Goal: Transaction & Acquisition: Purchase product/service

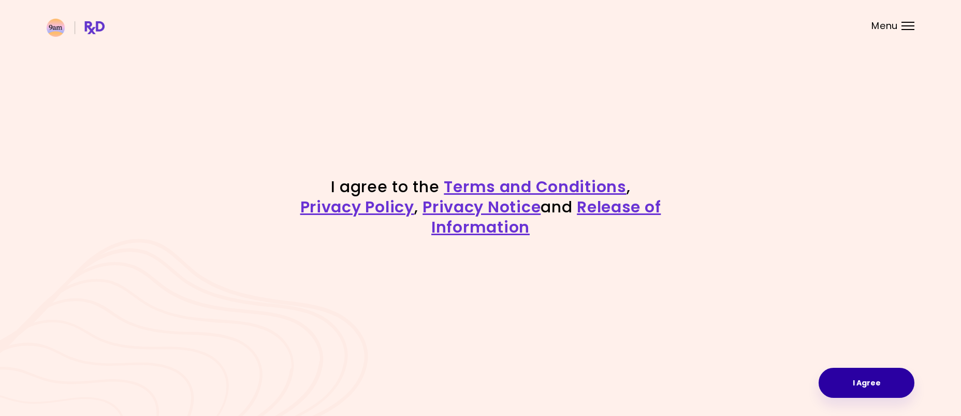
click at [891, 376] on button "I Agree" at bounding box center [867, 383] width 96 height 30
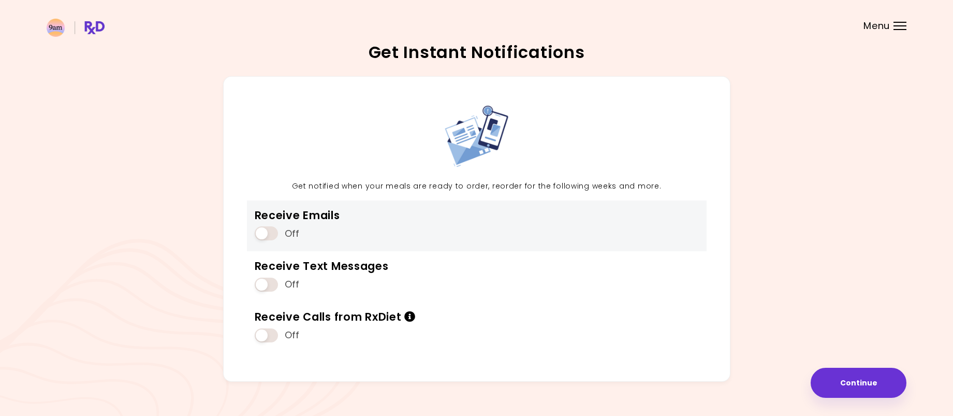
click at [272, 233] on span at bounding box center [266, 233] width 23 height 14
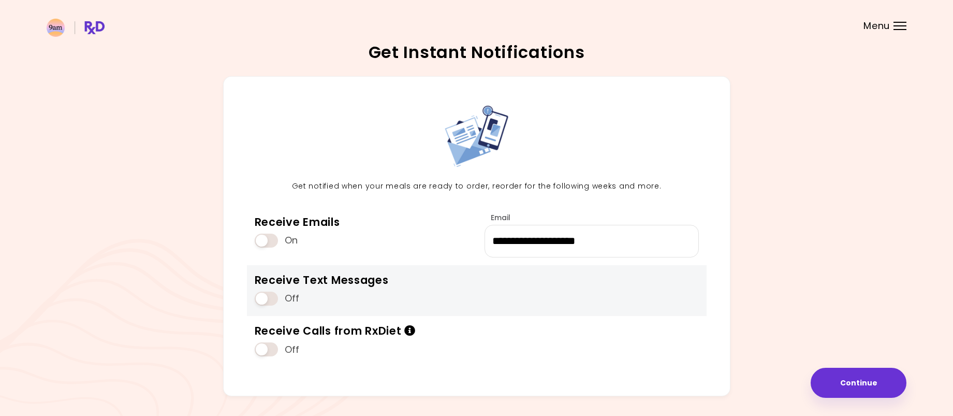
click at [270, 296] on span at bounding box center [266, 299] width 23 height 14
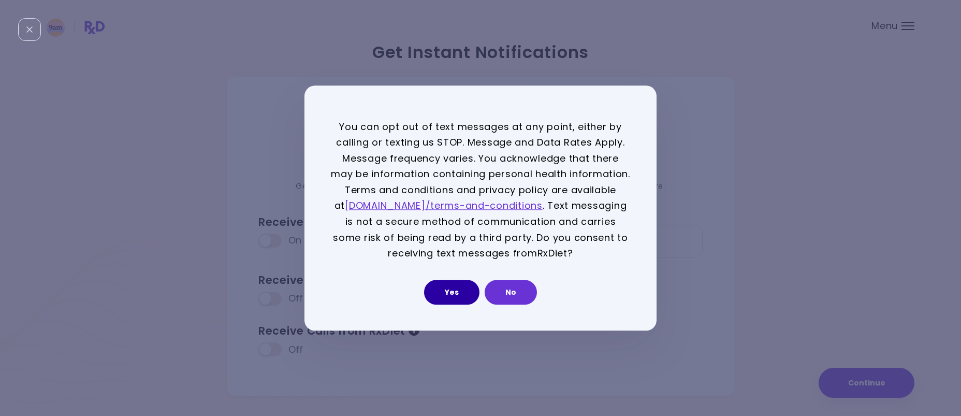
click at [443, 291] on button "Yes" at bounding box center [451, 292] width 55 height 25
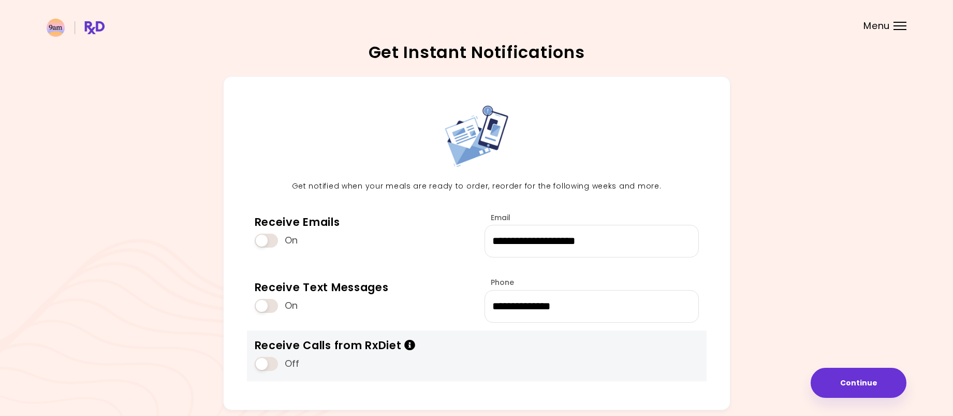
click at [274, 365] on span at bounding box center [266, 364] width 23 height 14
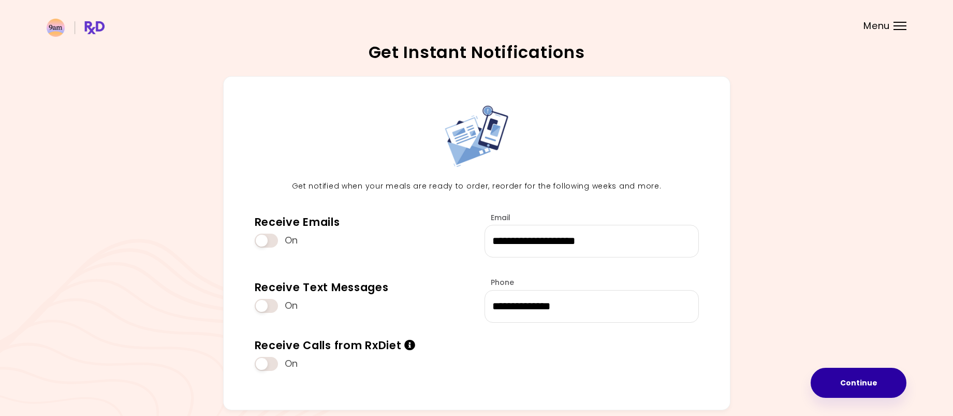
click at [829, 387] on button "Continue" at bounding box center [859, 383] width 96 height 30
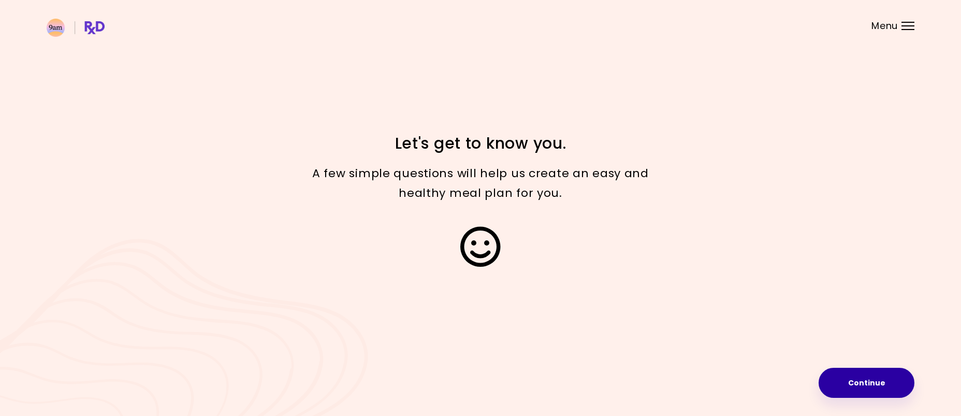
click at [851, 385] on button "Continue" at bounding box center [867, 383] width 96 height 30
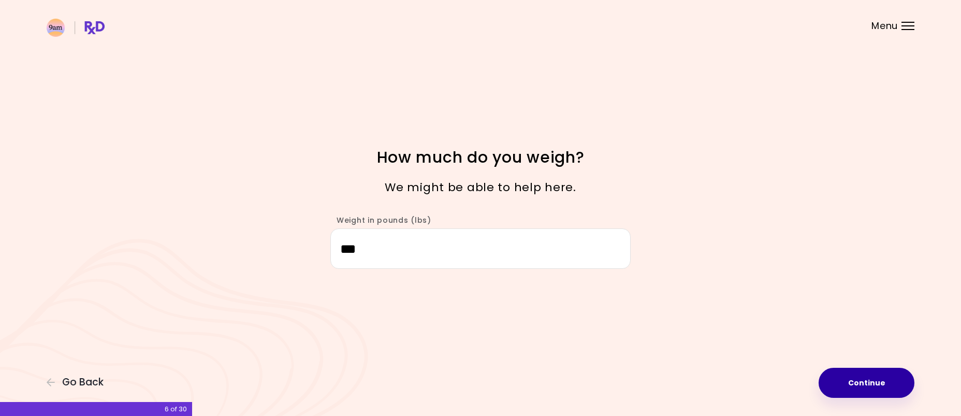
click at [871, 383] on button "Continue" at bounding box center [867, 383] width 96 height 30
select select "****"
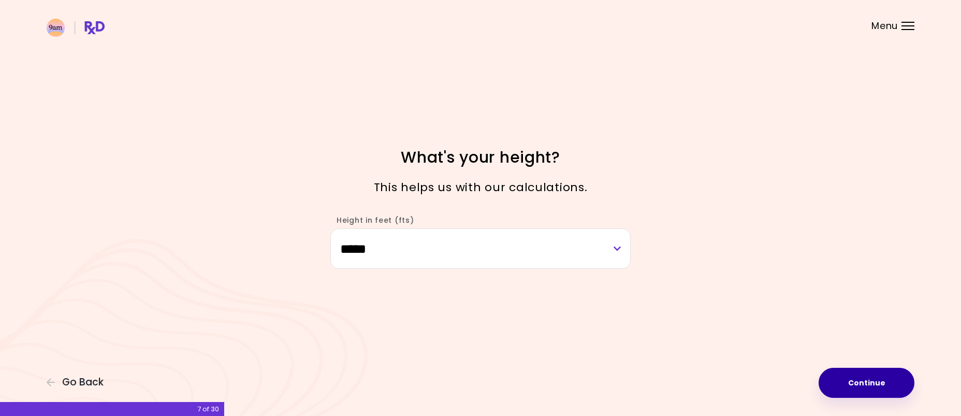
click at [849, 385] on button "Continue" at bounding box center [867, 383] width 96 height 30
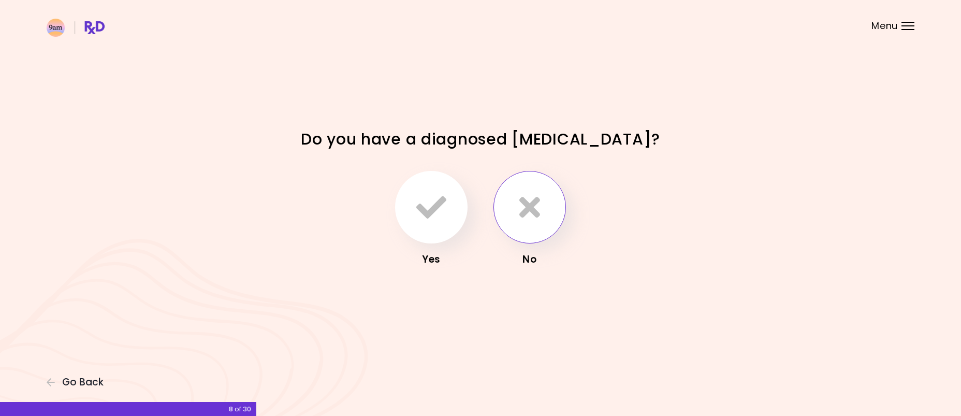
click at [529, 215] on icon "button" at bounding box center [529, 207] width 21 height 30
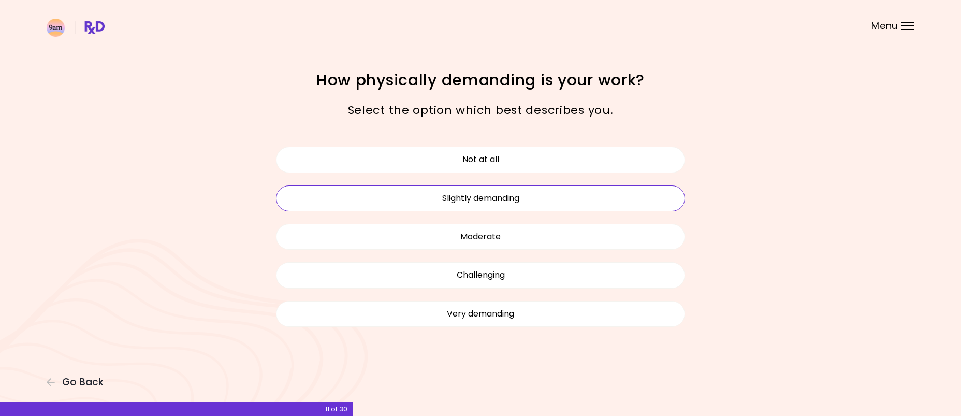
click at [498, 210] on button "Slightly demanding" at bounding box center [480, 198] width 409 height 26
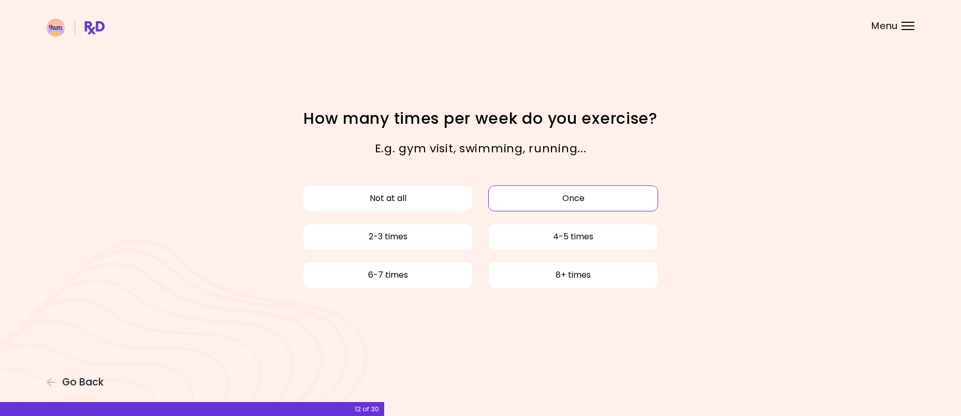
click at [546, 198] on button "Once" at bounding box center [573, 198] width 170 height 26
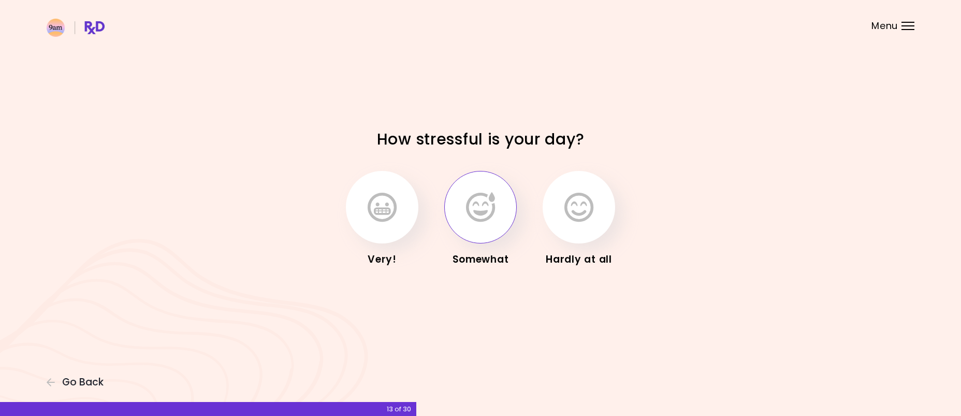
click at [458, 214] on button "button" at bounding box center [480, 207] width 72 height 72
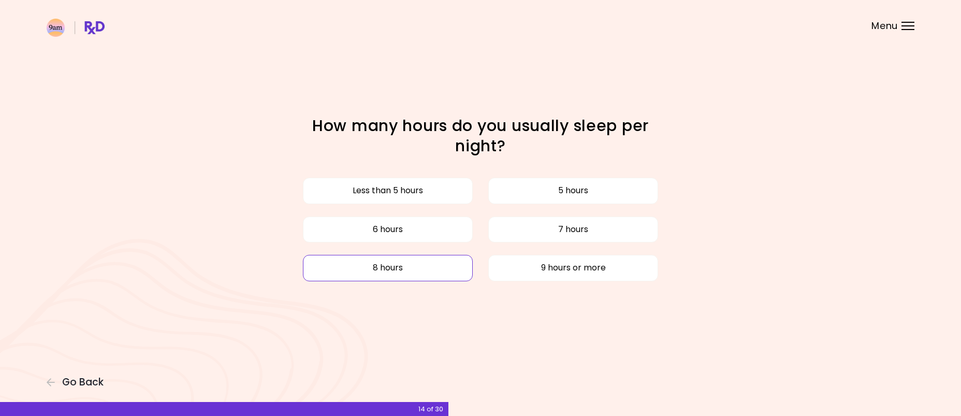
click at [403, 273] on button "8 hours" at bounding box center [388, 268] width 170 height 26
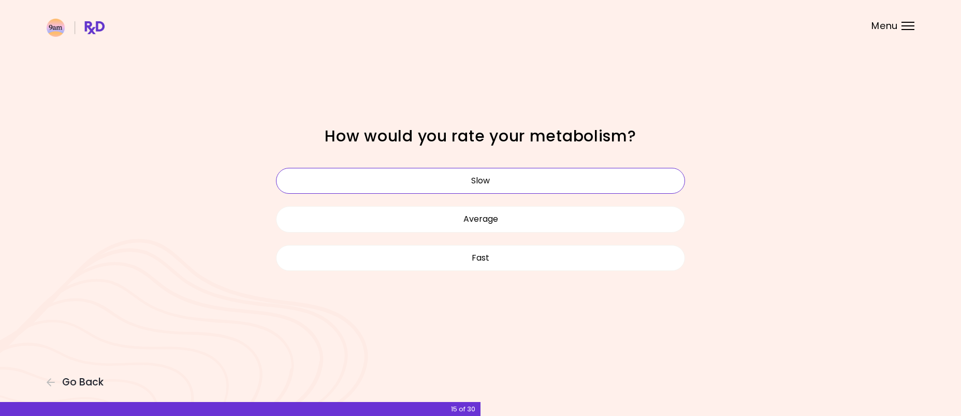
click at [482, 187] on button "Slow" at bounding box center [480, 181] width 409 height 26
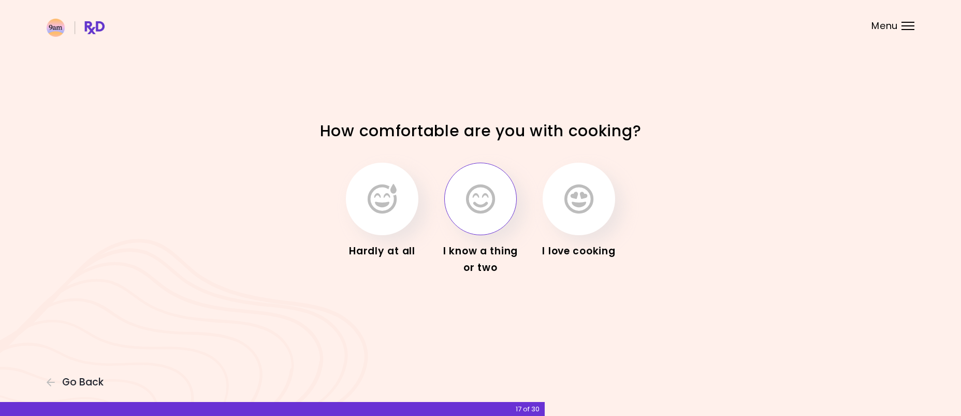
click at [468, 212] on icon "button" at bounding box center [480, 199] width 29 height 30
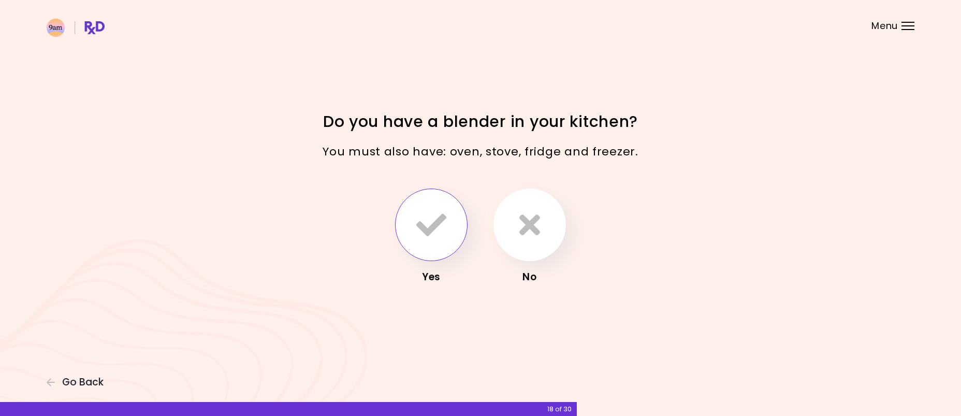
click at [443, 217] on icon "button" at bounding box center [431, 225] width 30 height 30
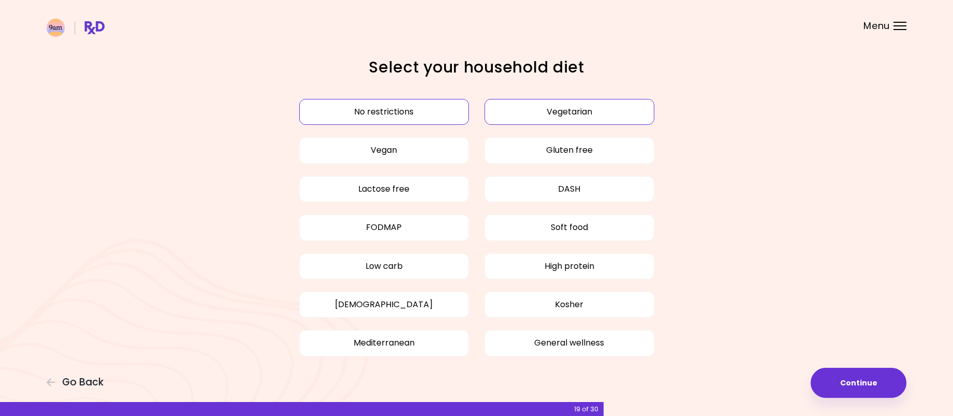
click at [525, 118] on button "Vegetarian" at bounding box center [570, 112] width 170 height 26
click at [834, 377] on button "Continue" at bounding box center [859, 383] width 96 height 30
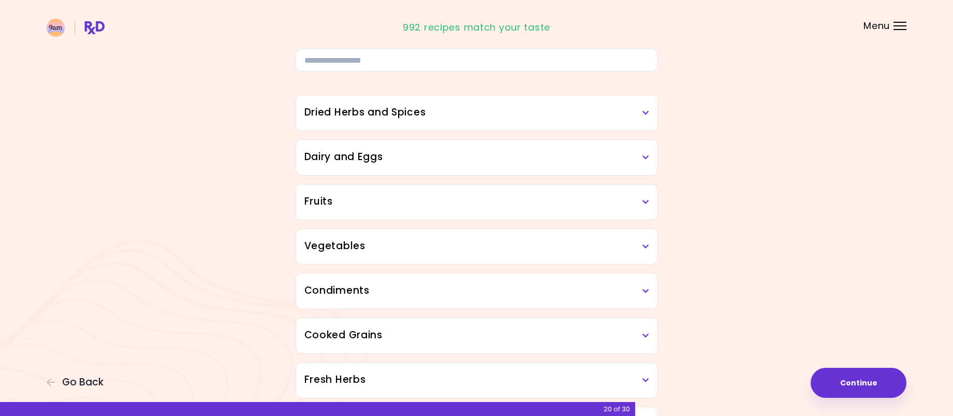
scroll to position [39, 0]
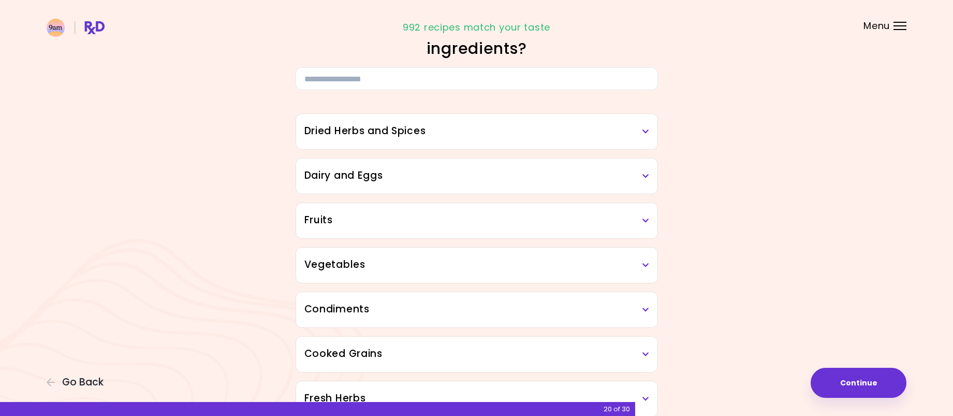
click at [847, 398] on div "Focusable invisible element Do you dislike any of the following ingredients? Dr…" at bounding box center [476, 395] width 953 height 869
click at [844, 386] on button "Continue" at bounding box center [859, 383] width 96 height 30
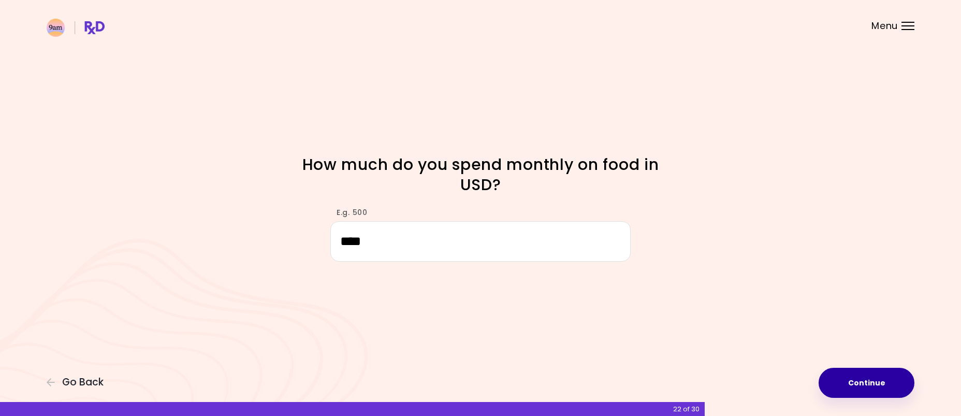
type input "****"
click at [846, 378] on button "Continue" at bounding box center [867, 383] width 96 height 30
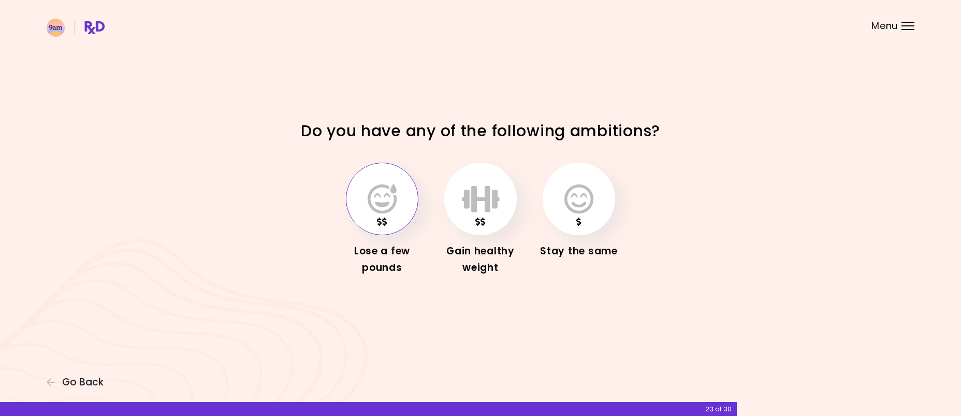
click at [366, 217] on button "button" at bounding box center [382, 199] width 72 height 72
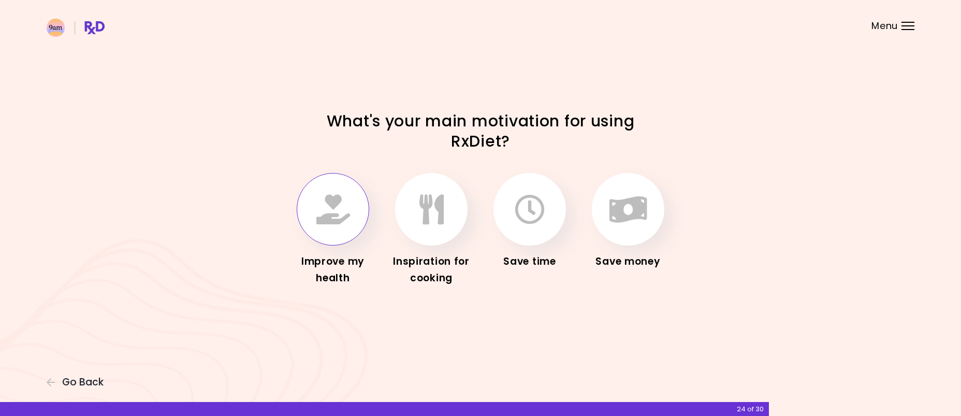
click at [367, 217] on button "button" at bounding box center [333, 209] width 72 height 72
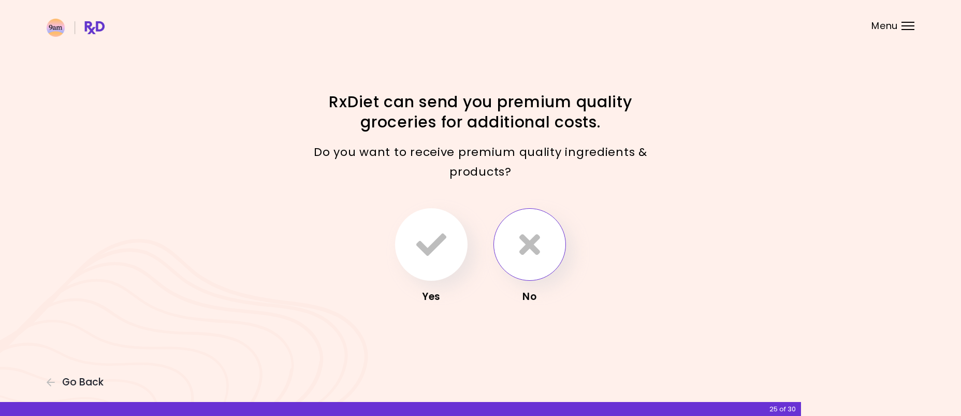
click at [536, 251] on icon "button" at bounding box center [529, 244] width 21 height 30
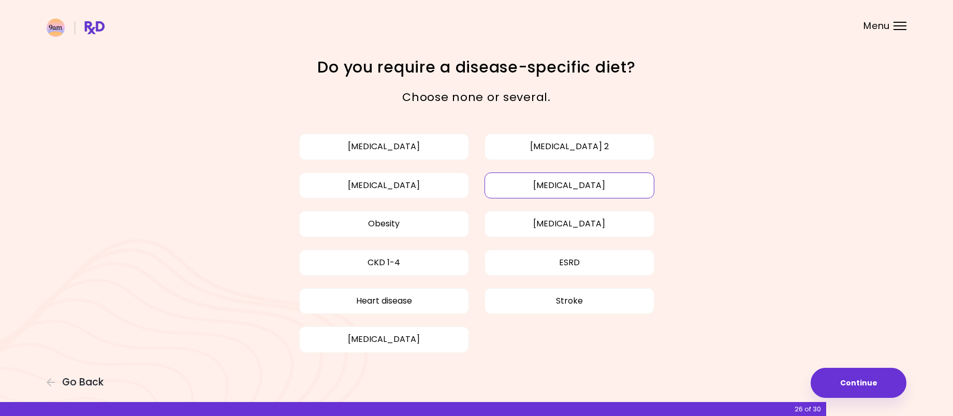
click at [581, 178] on button "High cholesterol" at bounding box center [570, 185] width 170 height 26
click at [874, 393] on button "Continue" at bounding box center [859, 383] width 96 height 30
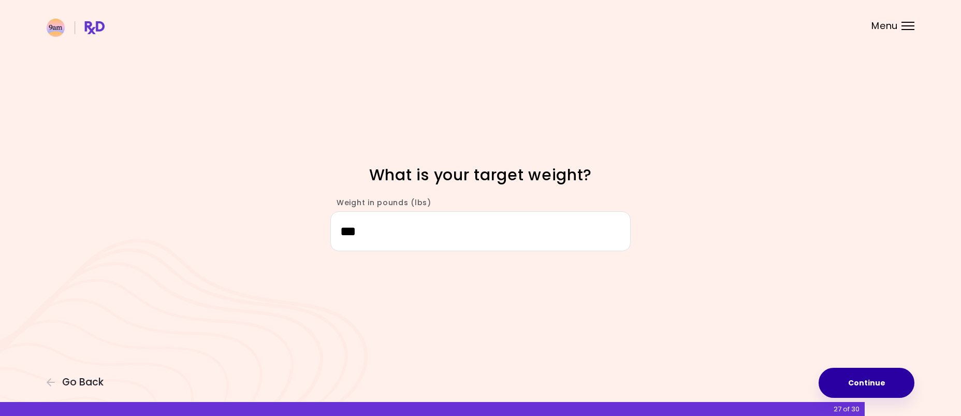
type input "***"
click at [859, 369] on button "Continue" at bounding box center [867, 383] width 96 height 30
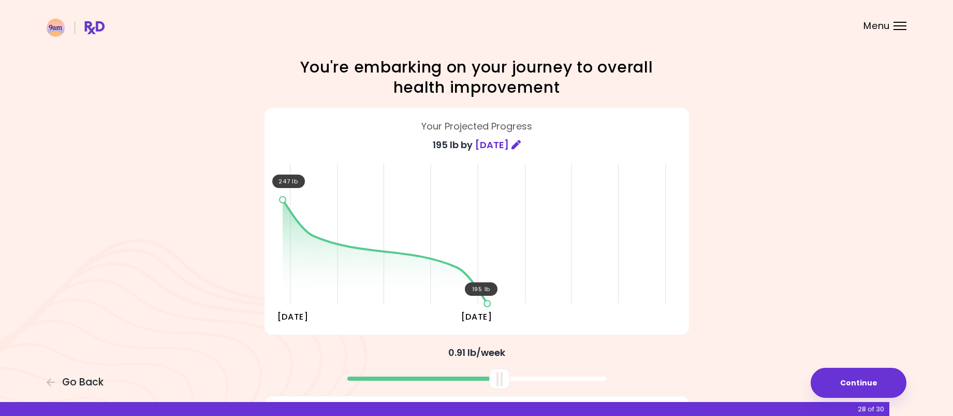
drag, startPoint x: 481, startPoint y: 376, endPoint x: 503, endPoint y: 380, distance: 22.6
click at [503, 380] on div at bounding box center [499, 378] width 21 height 21
click at [841, 375] on button "Continue" at bounding box center [859, 383] width 96 height 30
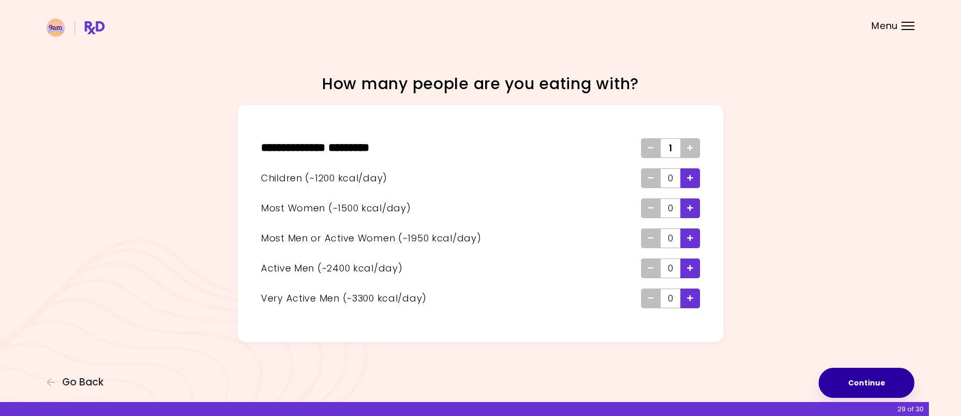
click at [875, 372] on button "Continue" at bounding box center [867, 383] width 96 height 30
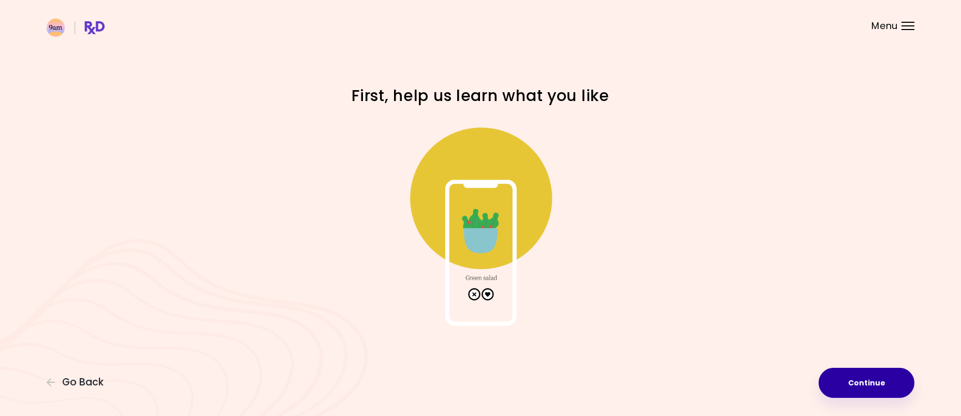
click at [868, 372] on button "Continue" at bounding box center [867, 383] width 96 height 30
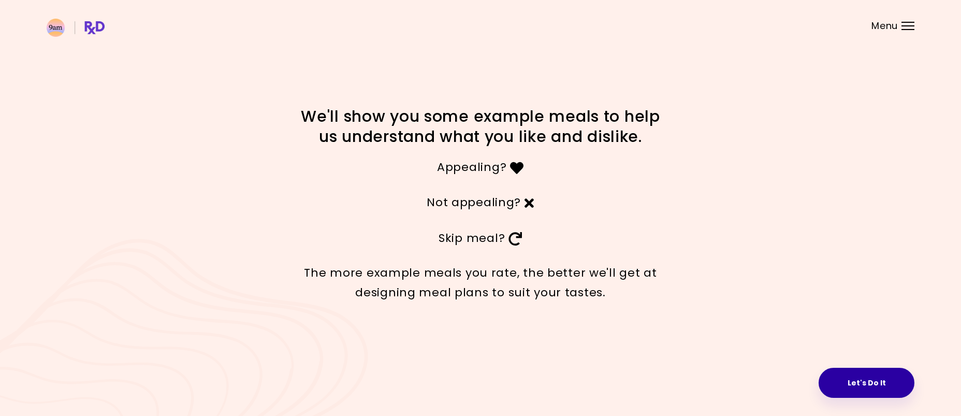
click at [883, 380] on button "Let's Do It" at bounding box center [867, 383] width 96 height 30
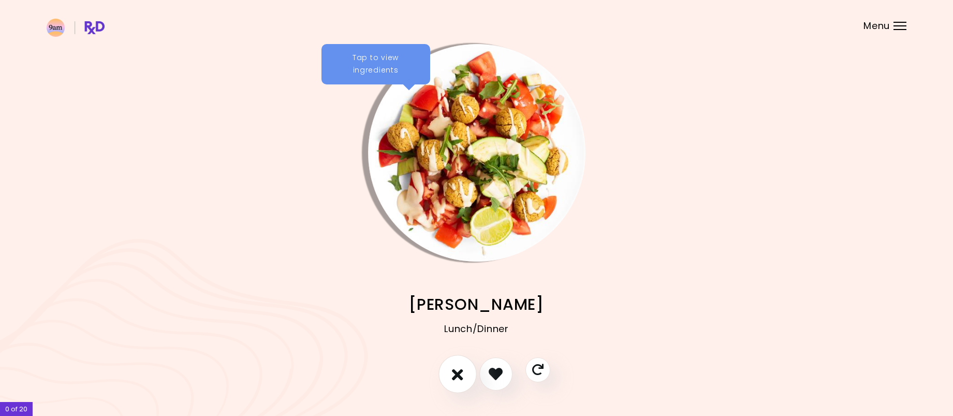
click at [466, 372] on button "I don't like this recipe" at bounding box center [458, 374] width 38 height 38
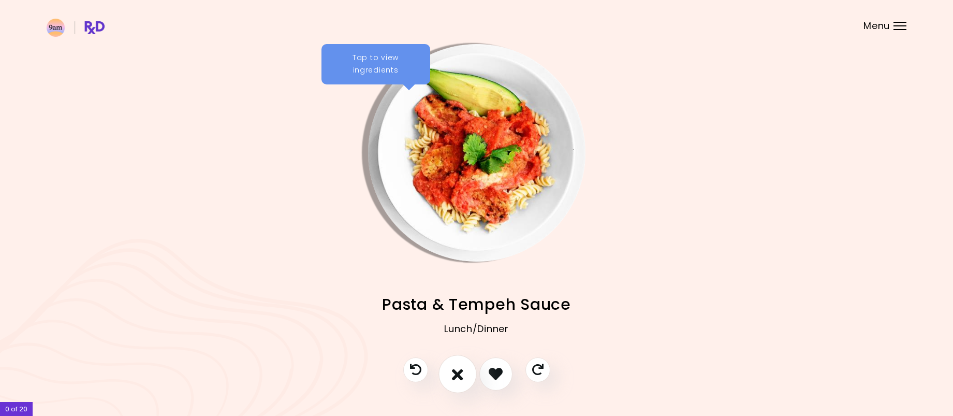
click at [466, 372] on button "I don't like this recipe" at bounding box center [458, 374] width 38 height 38
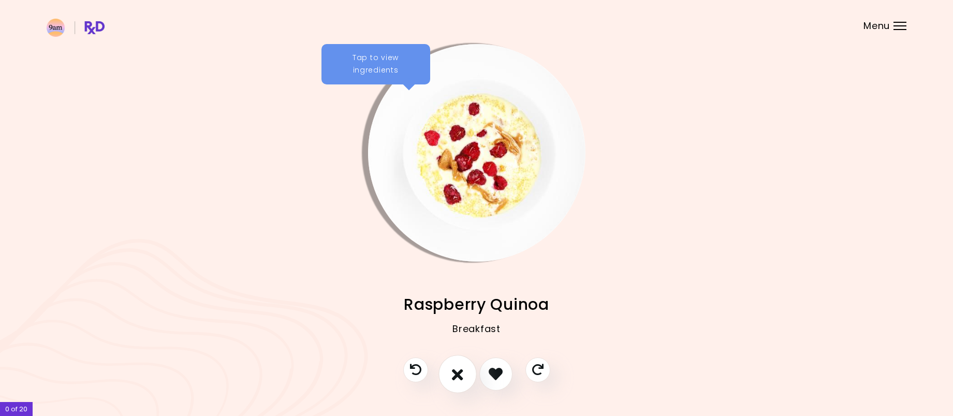
click at [466, 372] on button "I don't like this recipe" at bounding box center [458, 374] width 38 height 38
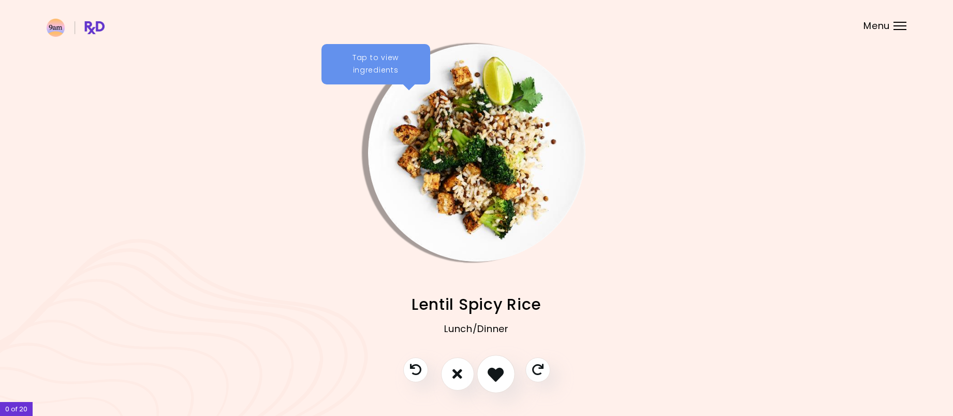
click at [505, 375] on button "I like this recipe" at bounding box center [496, 374] width 38 height 38
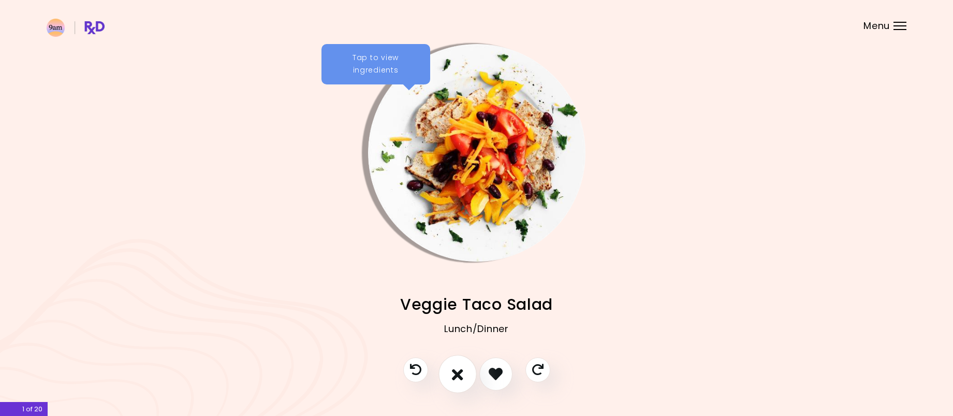
click at [457, 375] on icon "I don't like this recipe" at bounding box center [457, 374] width 11 height 16
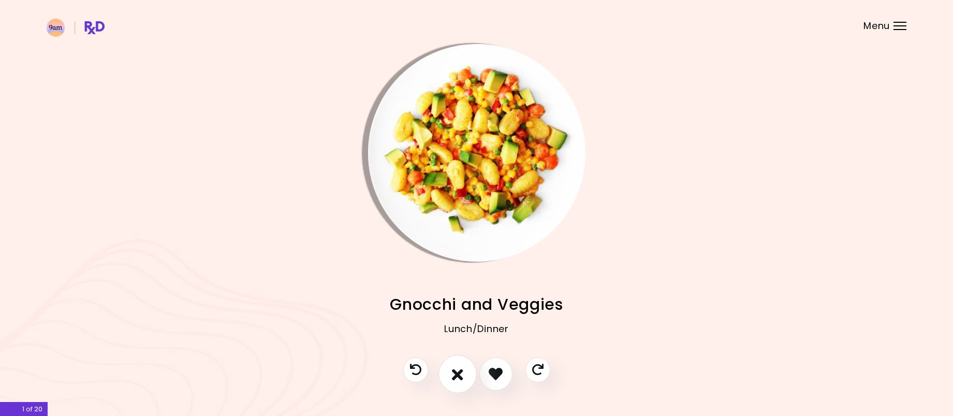
click at [457, 375] on icon "I don't like this recipe" at bounding box center [457, 374] width 11 height 16
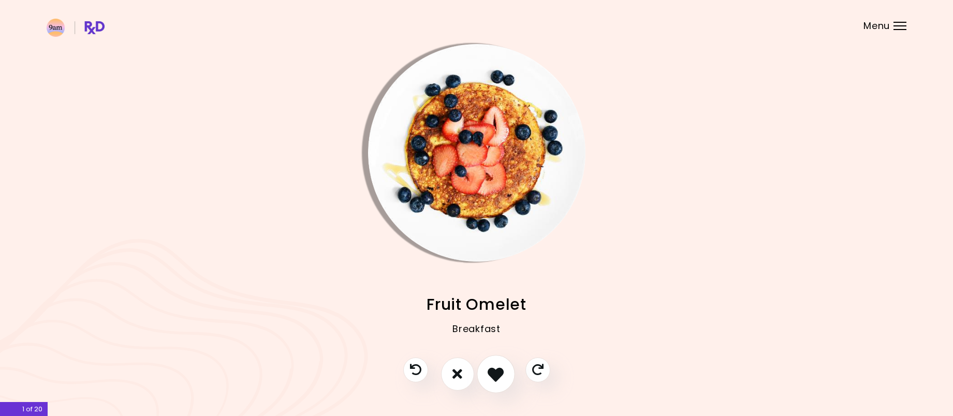
drag, startPoint x: 514, startPoint y: 368, endPoint x: 508, endPoint y: 368, distance: 6.2
click at [509, 368] on div at bounding box center [477, 378] width 168 height 43
click at [507, 368] on button "I like this recipe" at bounding box center [496, 374] width 38 height 38
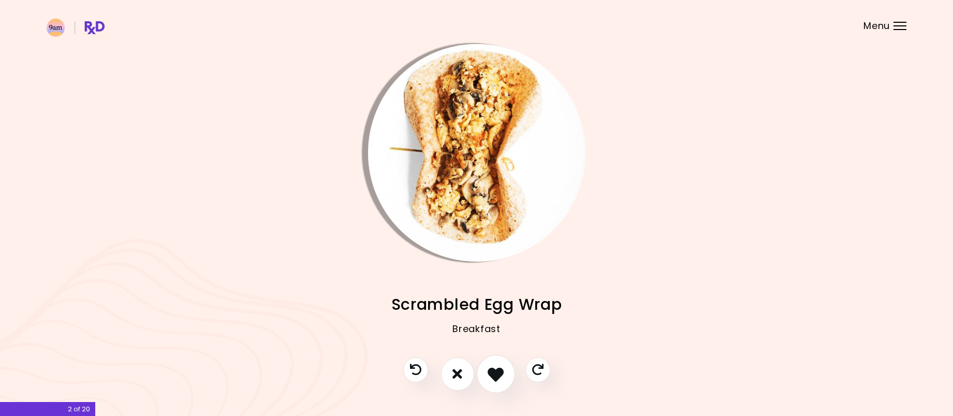
click at [492, 369] on icon "I like this recipe" at bounding box center [496, 374] width 16 height 16
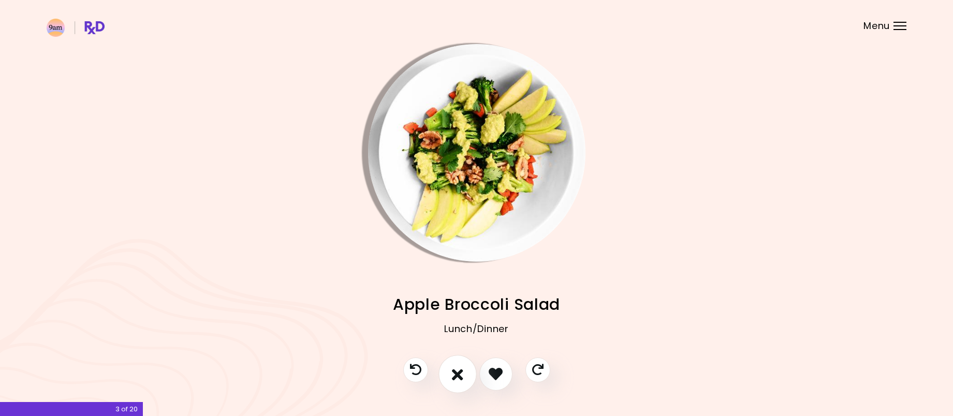
click at [469, 370] on button "I don't like this recipe" at bounding box center [458, 374] width 38 height 38
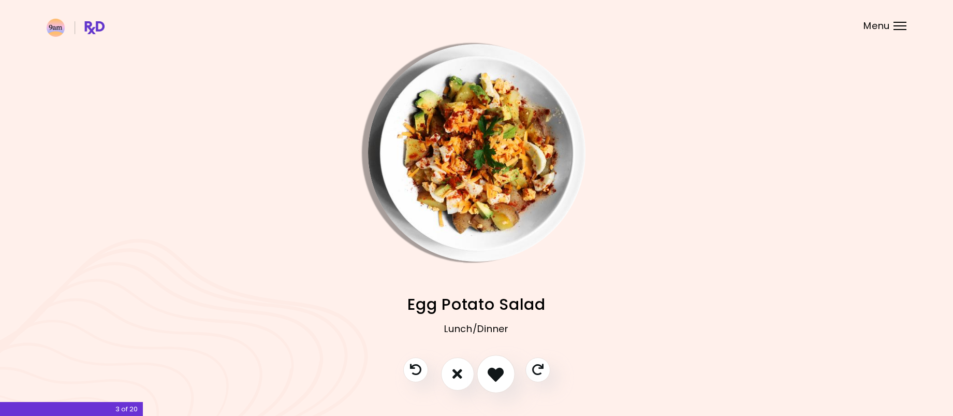
click at [488, 371] on icon "I like this recipe" at bounding box center [496, 374] width 16 height 16
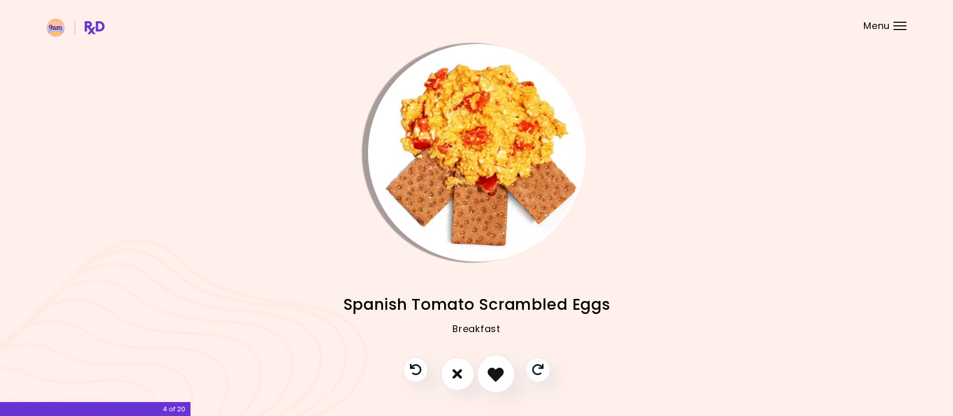
click at [483, 371] on button "I like this recipe" at bounding box center [496, 374] width 38 height 38
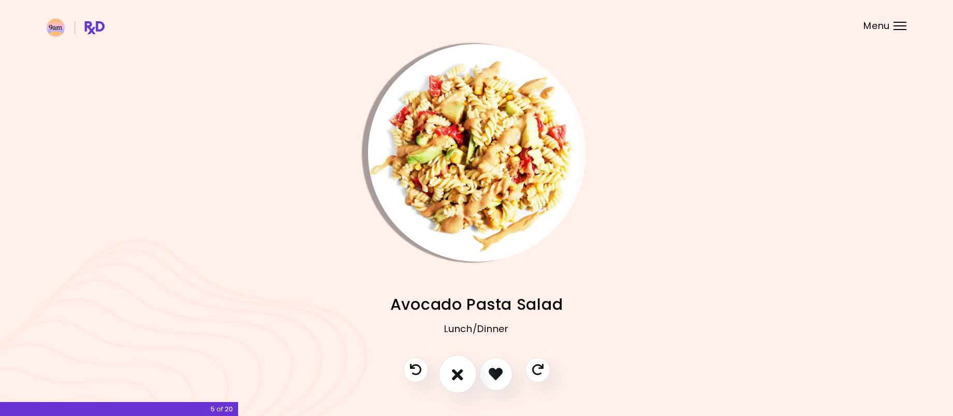
click at [462, 370] on icon "I don't like this recipe" at bounding box center [457, 374] width 11 height 16
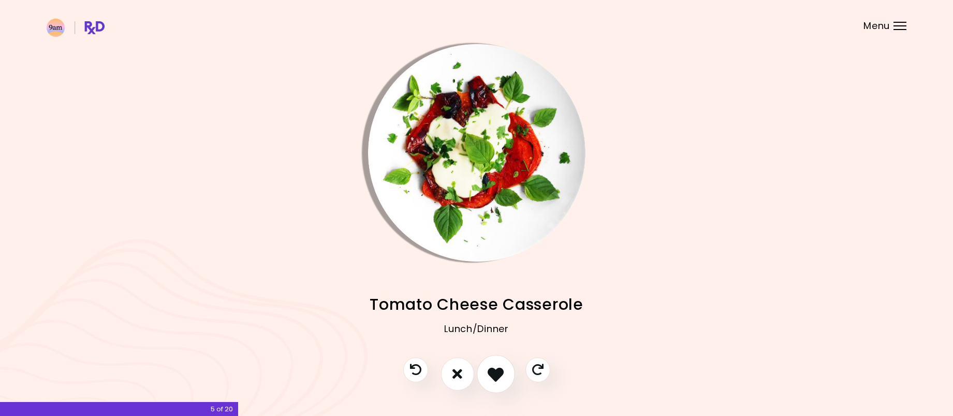
click at [489, 370] on icon "I like this recipe" at bounding box center [496, 374] width 16 height 16
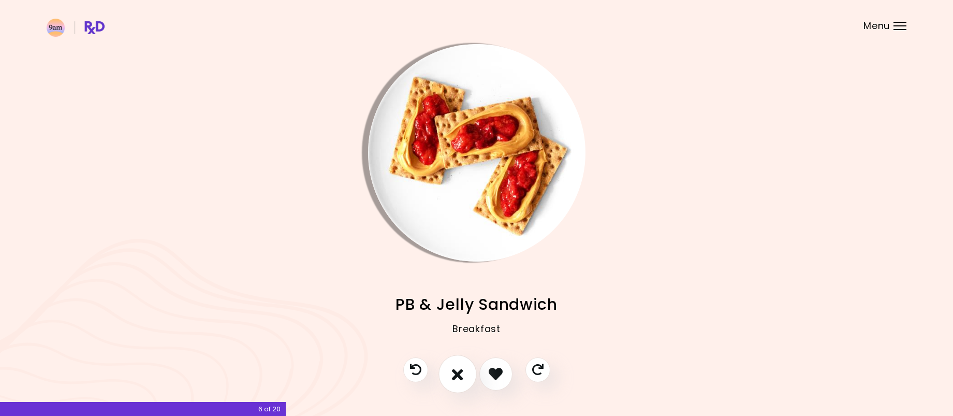
click at [457, 369] on icon "I don't like this recipe" at bounding box center [457, 374] width 11 height 16
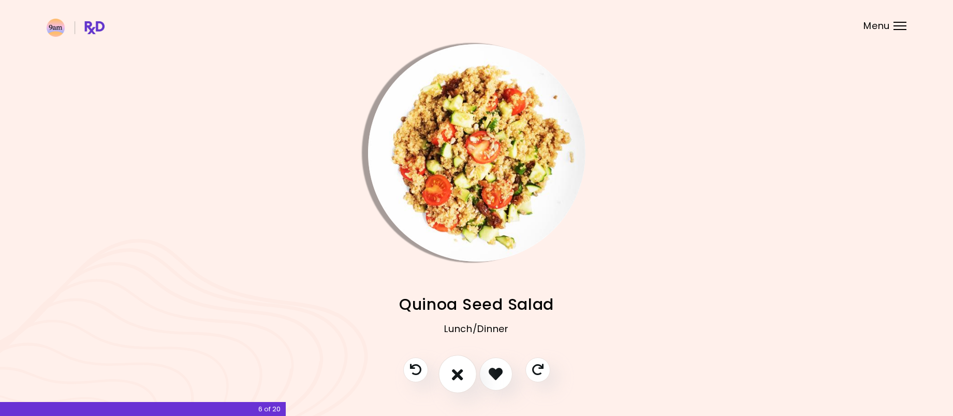
click at [454, 369] on icon "I don't like this recipe" at bounding box center [457, 374] width 11 height 16
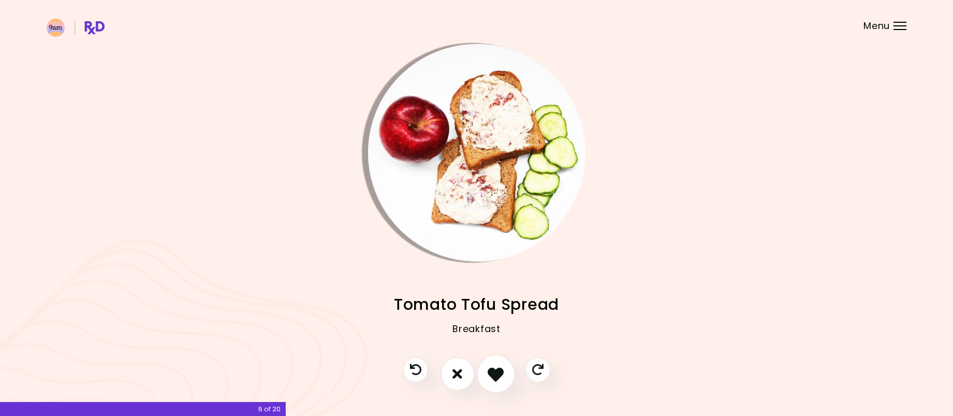
click at [485, 375] on button "I like this recipe" at bounding box center [496, 374] width 38 height 38
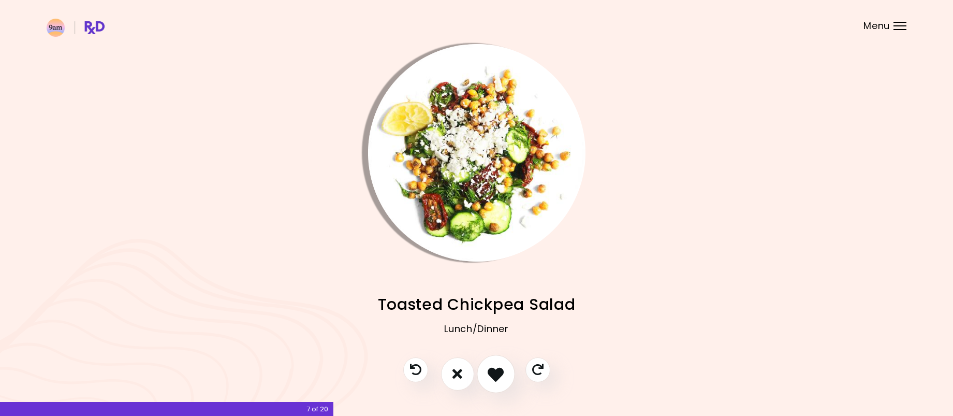
click at [489, 374] on icon "I like this recipe" at bounding box center [496, 374] width 16 height 16
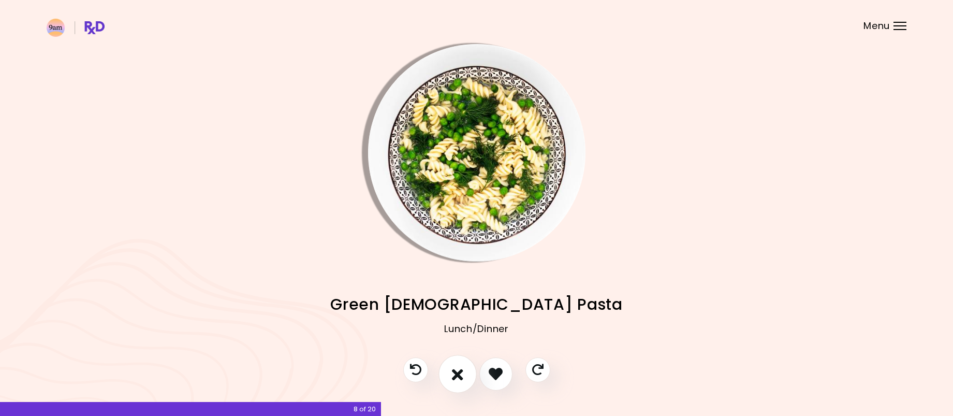
click at [458, 371] on icon "I don't like this recipe" at bounding box center [457, 374] width 11 height 16
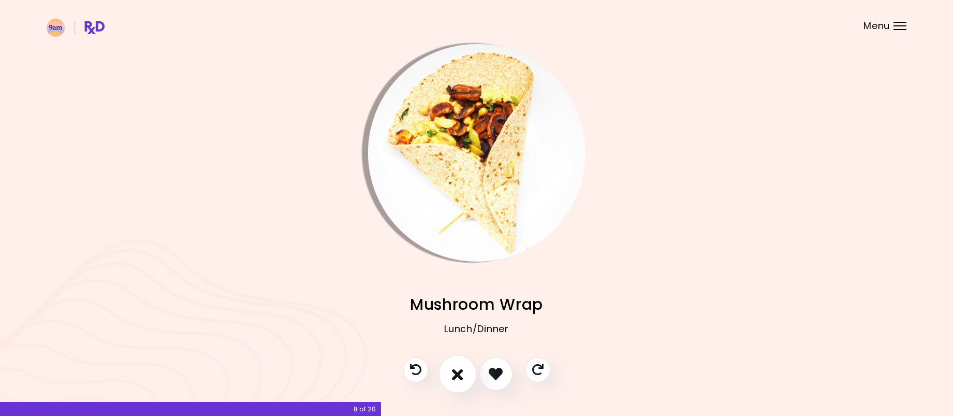
click at [467, 373] on button "I don't like this recipe" at bounding box center [458, 374] width 38 height 38
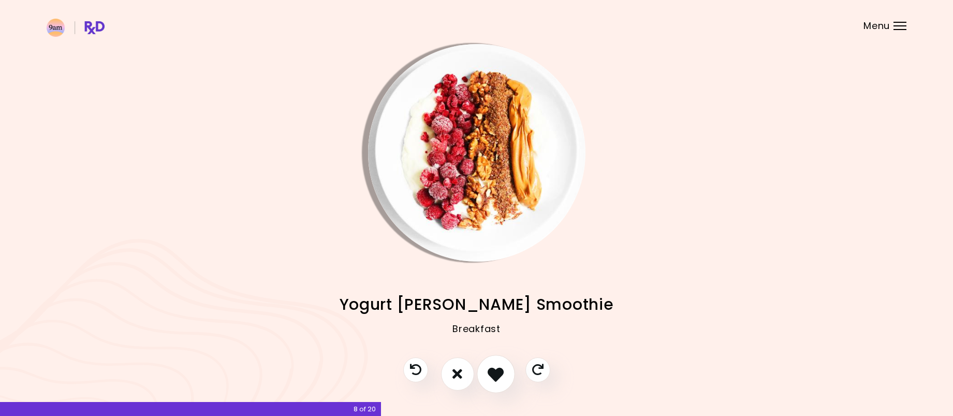
click at [486, 373] on button "I like this recipe" at bounding box center [496, 374] width 38 height 38
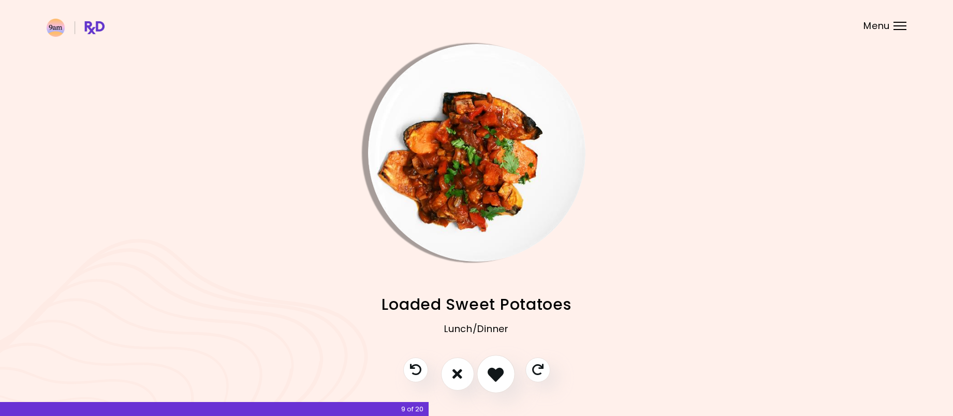
click at [491, 370] on icon "I like this recipe" at bounding box center [496, 374] width 16 height 16
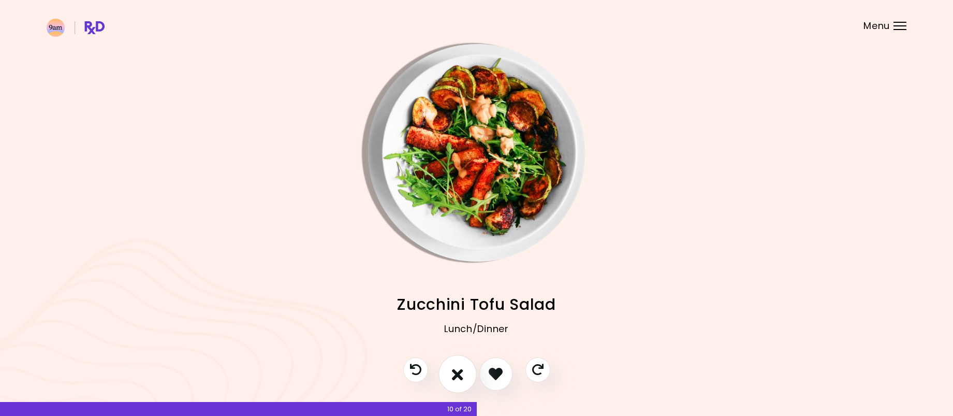
click at [463, 369] on icon "I don't like this recipe" at bounding box center [457, 374] width 11 height 16
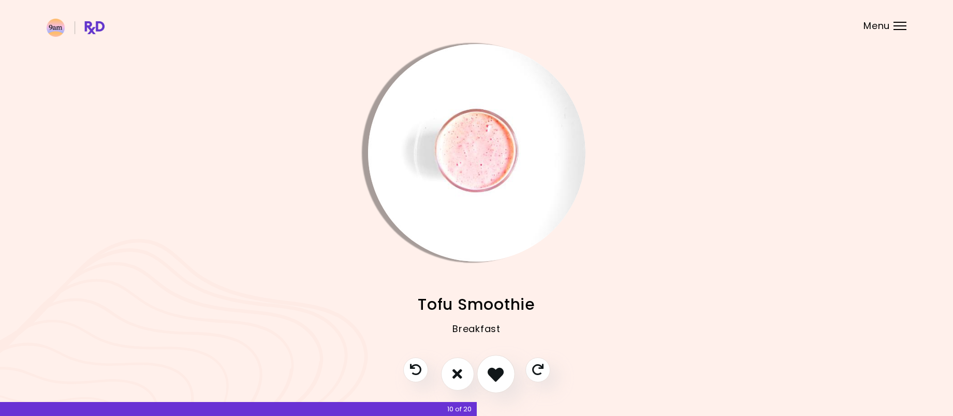
click at [493, 372] on icon "I like this recipe" at bounding box center [496, 374] width 16 height 16
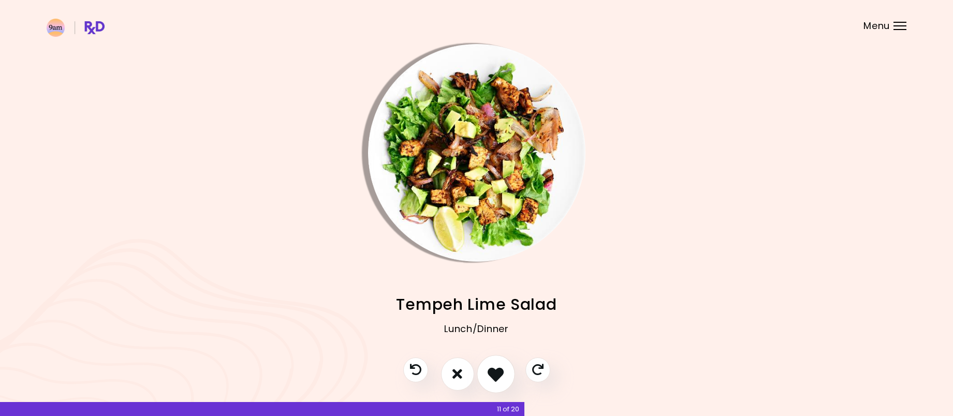
click at [486, 371] on button "I like this recipe" at bounding box center [496, 374] width 38 height 38
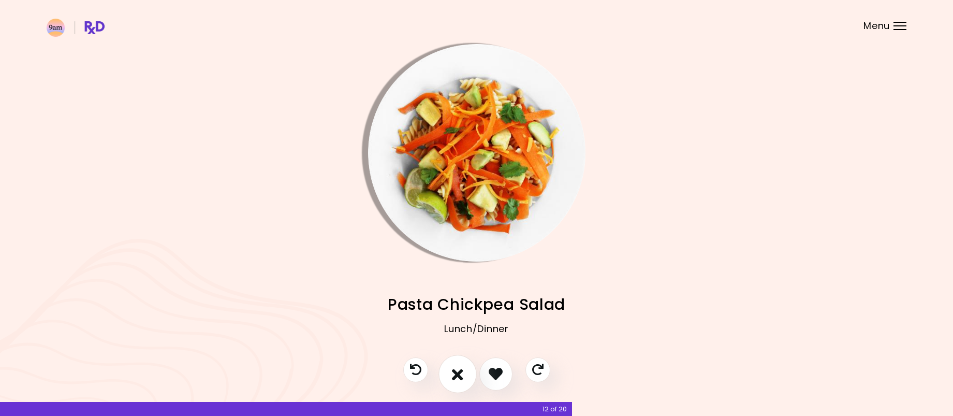
click at [459, 370] on icon "I don't like this recipe" at bounding box center [457, 374] width 11 height 16
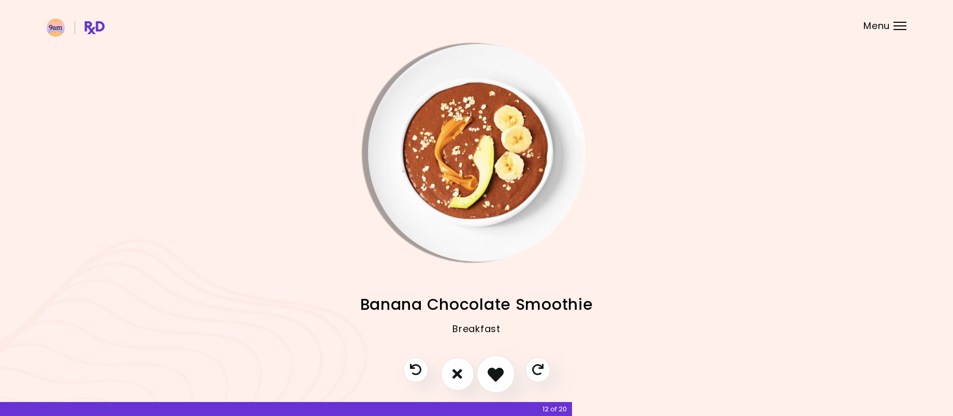
click at [490, 371] on icon "I like this recipe" at bounding box center [496, 374] width 16 height 16
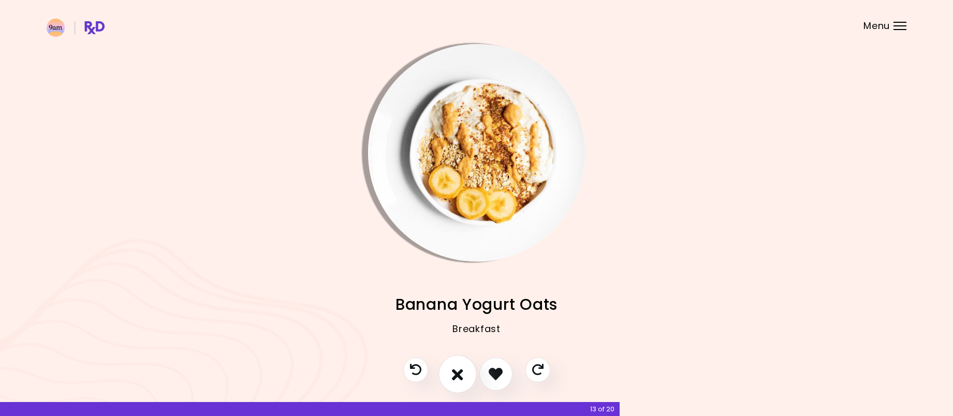
click at [464, 370] on button "I don't like this recipe" at bounding box center [458, 374] width 38 height 38
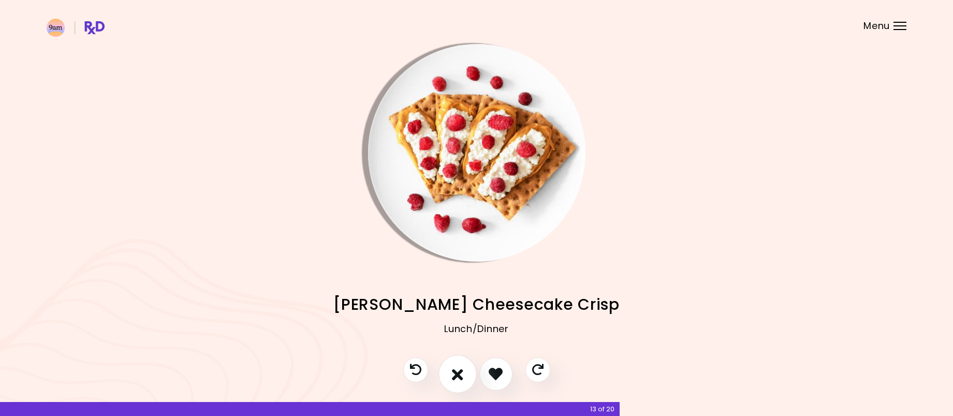
click at [463, 375] on button "I don't like this recipe" at bounding box center [458, 374] width 38 height 38
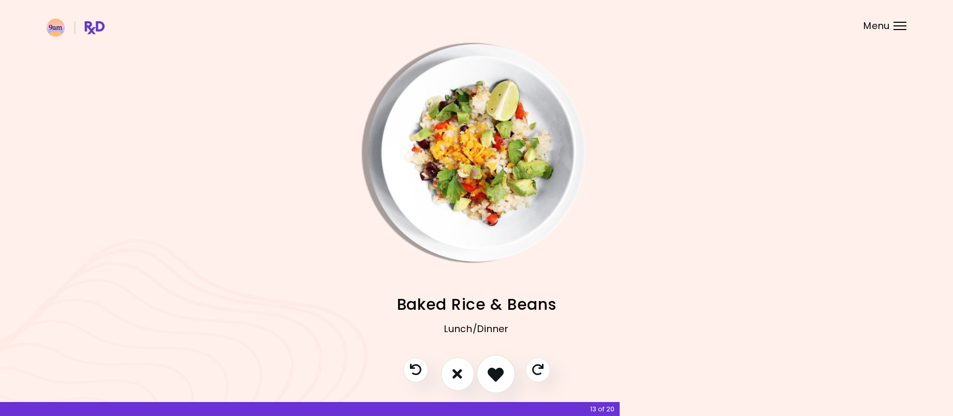
click at [489, 375] on icon "I like this recipe" at bounding box center [496, 374] width 16 height 16
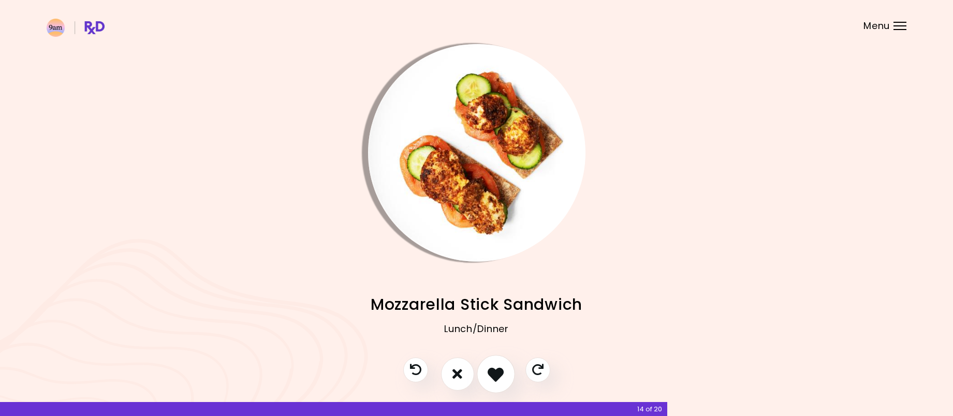
click at [488, 373] on icon "I like this recipe" at bounding box center [496, 374] width 16 height 16
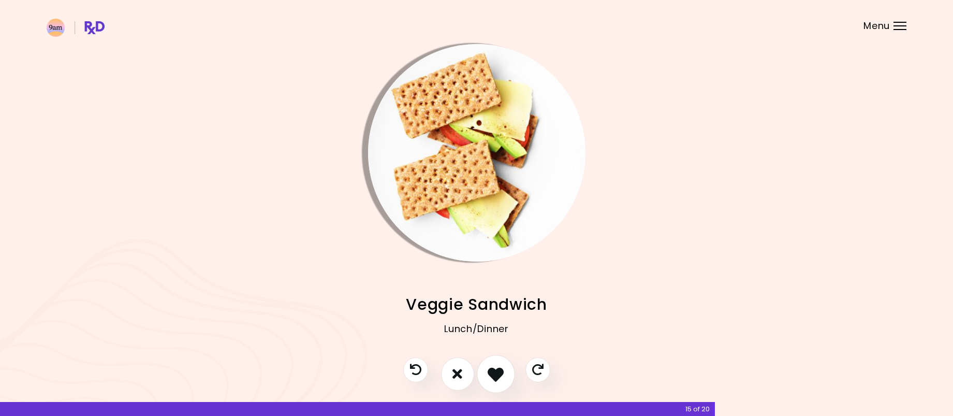
click at [487, 373] on button "I like this recipe" at bounding box center [496, 374] width 38 height 38
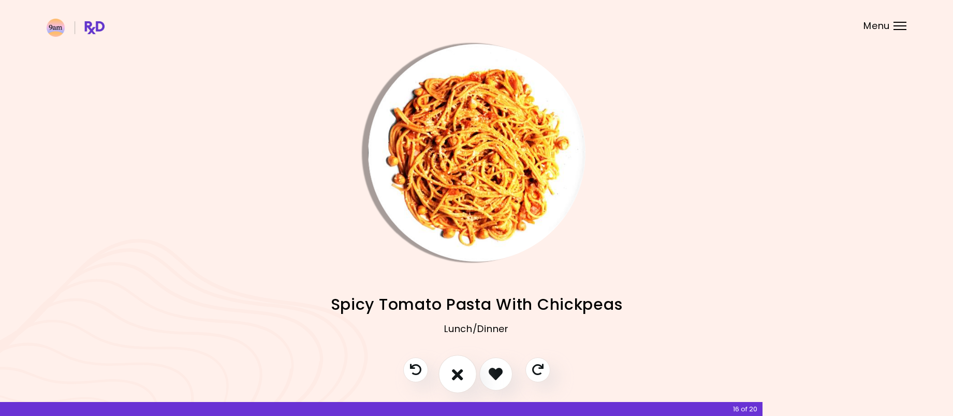
click at [456, 366] on icon "I don't like this recipe" at bounding box center [457, 374] width 11 height 16
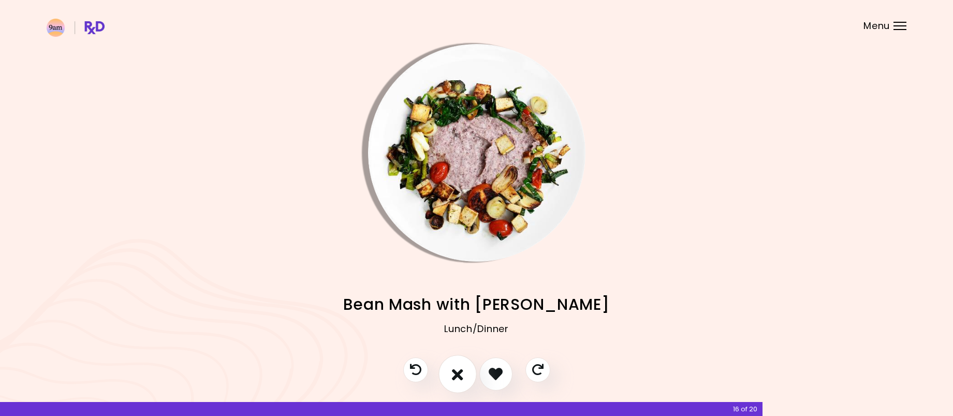
click at [456, 366] on icon "I don't like this recipe" at bounding box center [457, 374] width 11 height 16
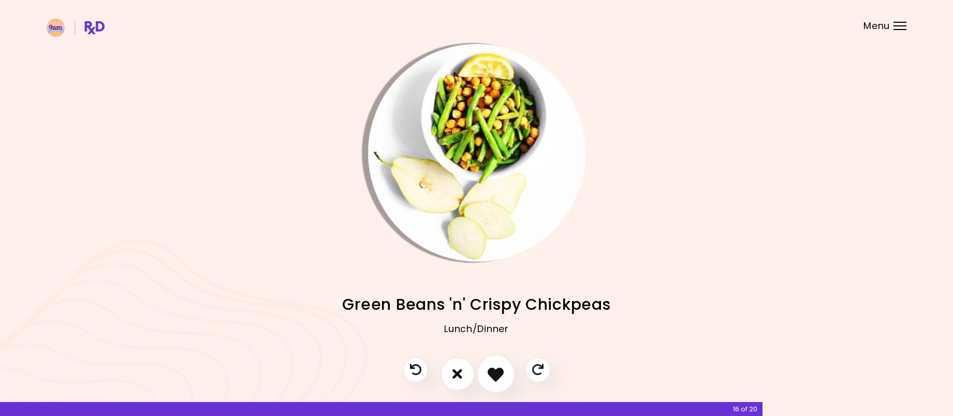
click at [492, 373] on icon "I like this recipe" at bounding box center [496, 374] width 16 height 16
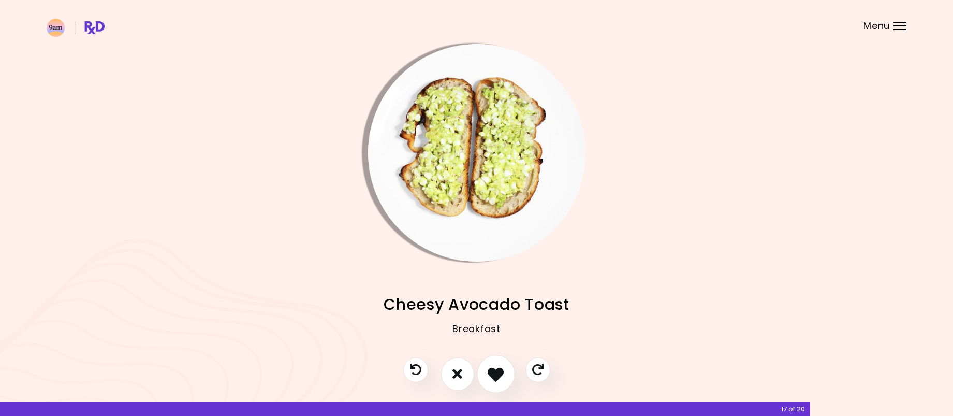
click at [485, 374] on button "I like this recipe" at bounding box center [496, 374] width 38 height 38
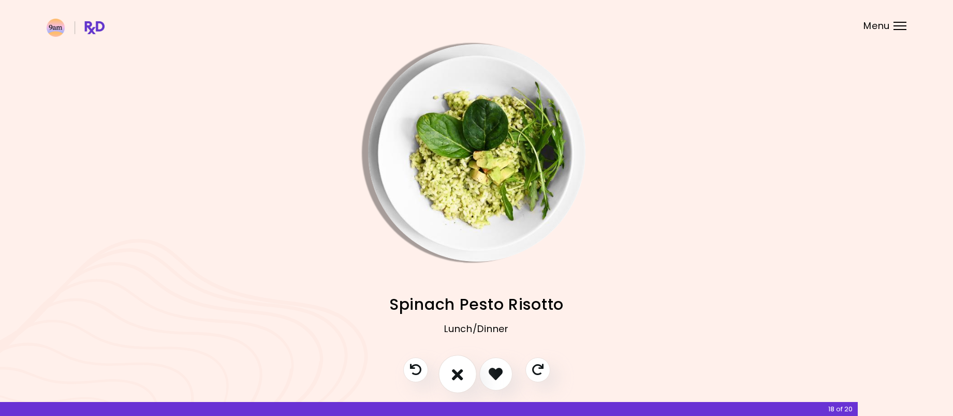
click at [463, 374] on icon "I don't like this recipe" at bounding box center [457, 374] width 11 height 16
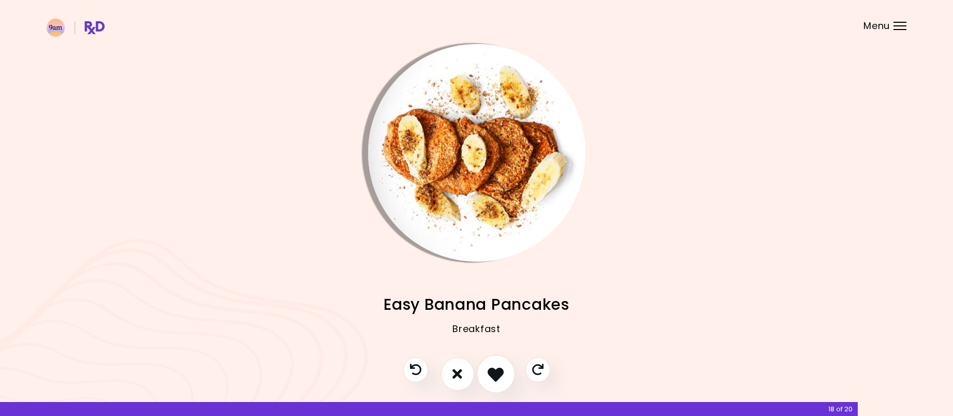
click at [485, 373] on button "I like this recipe" at bounding box center [496, 374] width 38 height 38
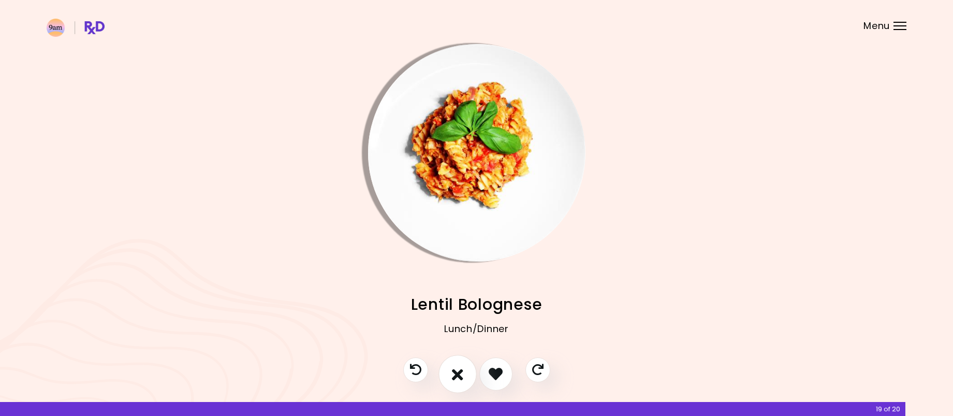
click at [457, 371] on icon "I don't like this recipe" at bounding box center [457, 374] width 11 height 16
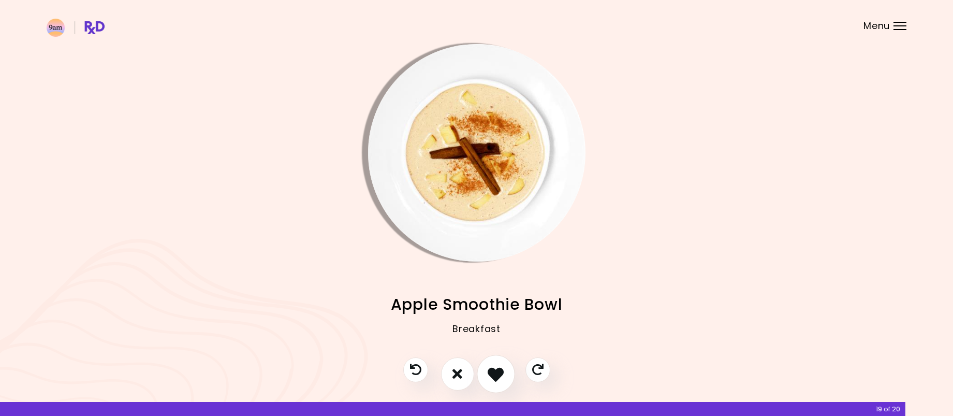
click at [489, 371] on icon "I like this recipe" at bounding box center [496, 374] width 16 height 16
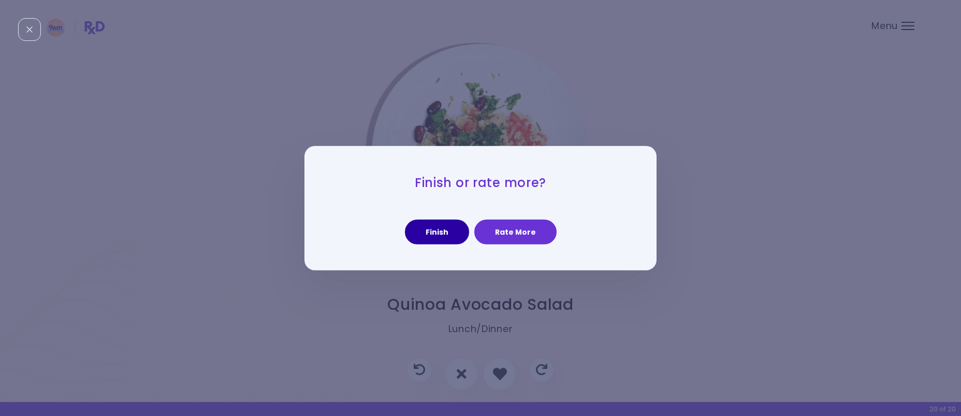
click at [440, 239] on button "Finish" at bounding box center [437, 232] width 64 height 25
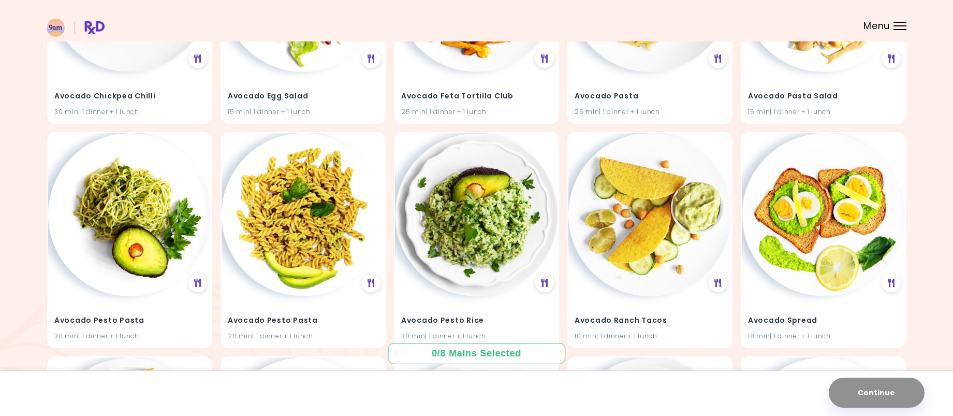
scroll to position [932, 0]
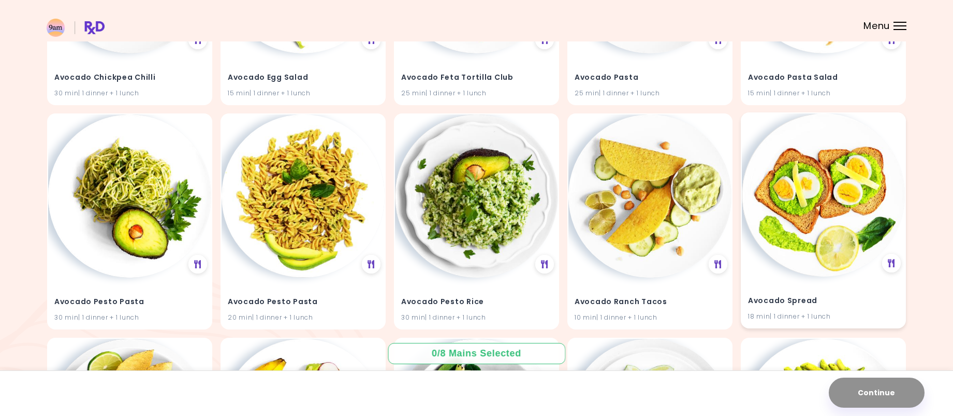
click at [816, 179] on img at bounding box center [823, 194] width 163 height 163
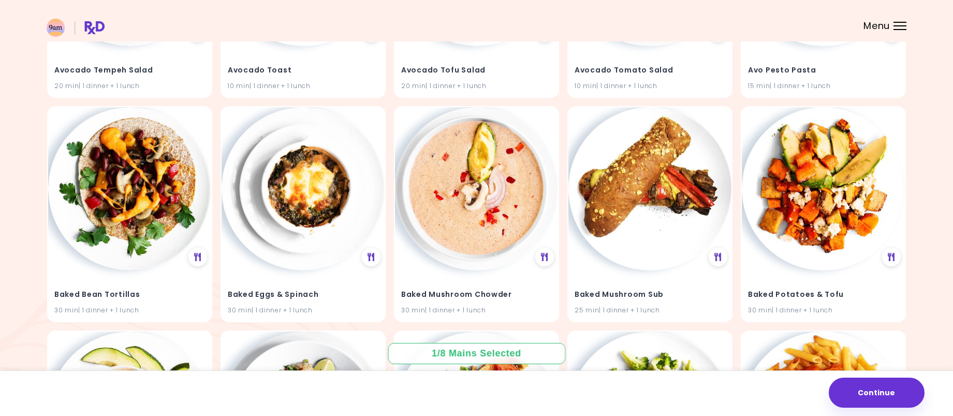
scroll to position [1398, 0]
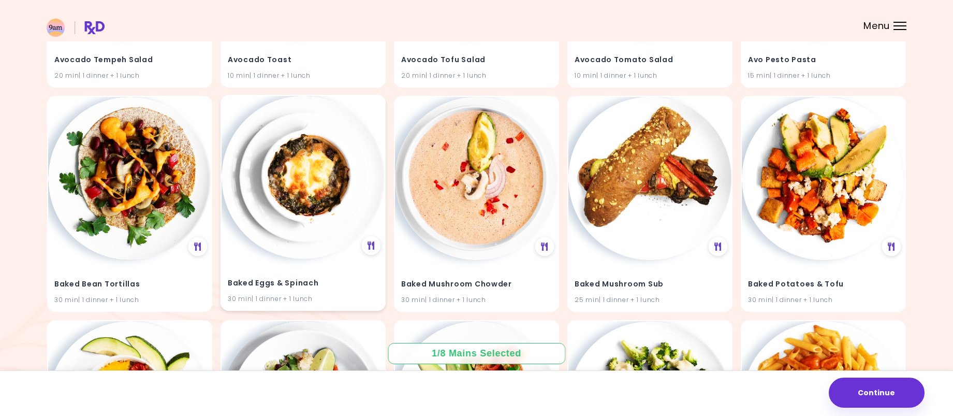
click at [297, 162] on img at bounding box center [303, 177] width 163 height 163
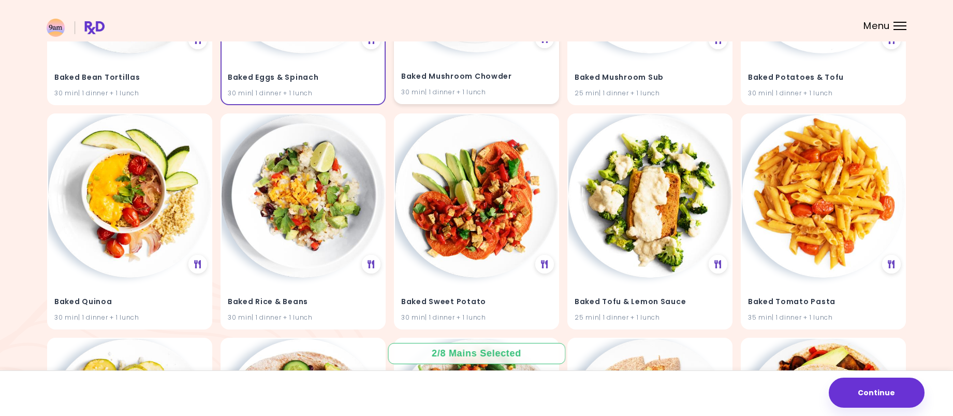
scroll to position [1605, 0]
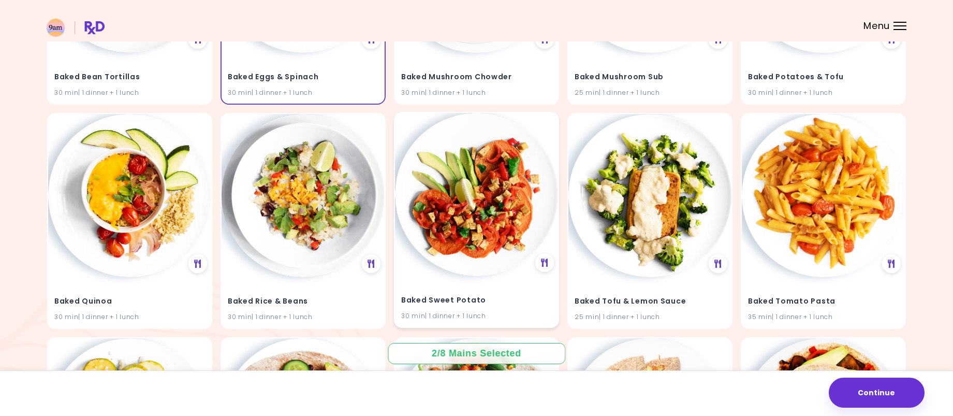
click at [474, 172] on img at bounding box center [476, 194] width 163 height 163
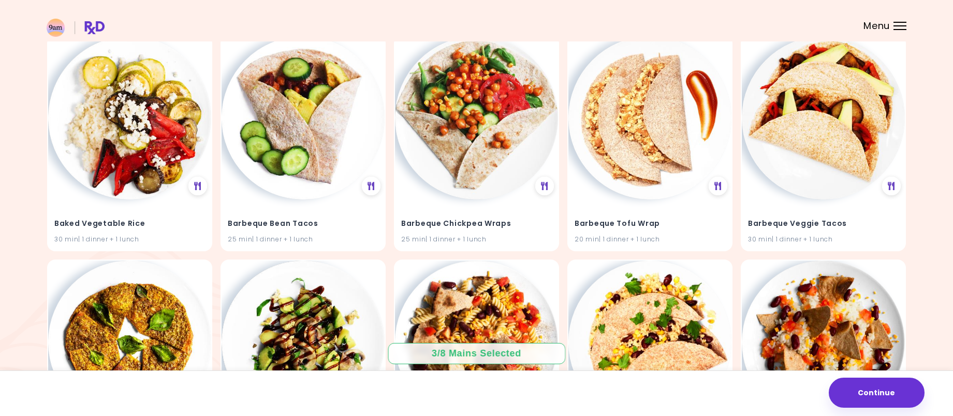
scroll to position [1916, 0]
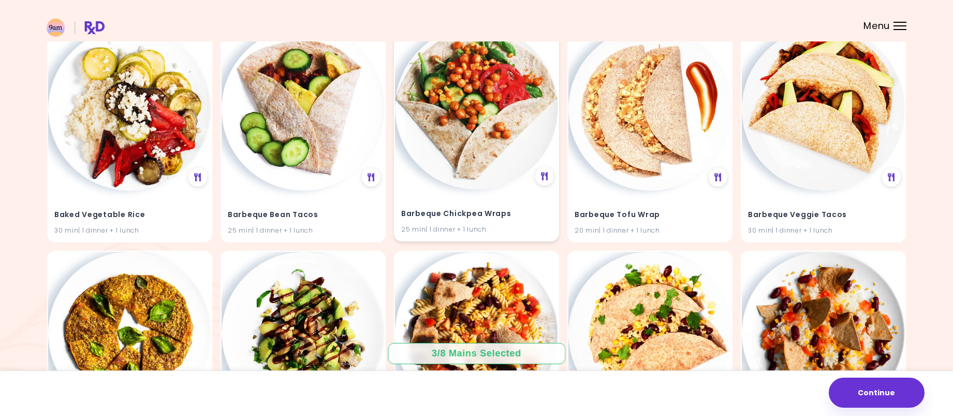
click at [439, 159] on img at bounding box center [476, 107] width 163 height 163
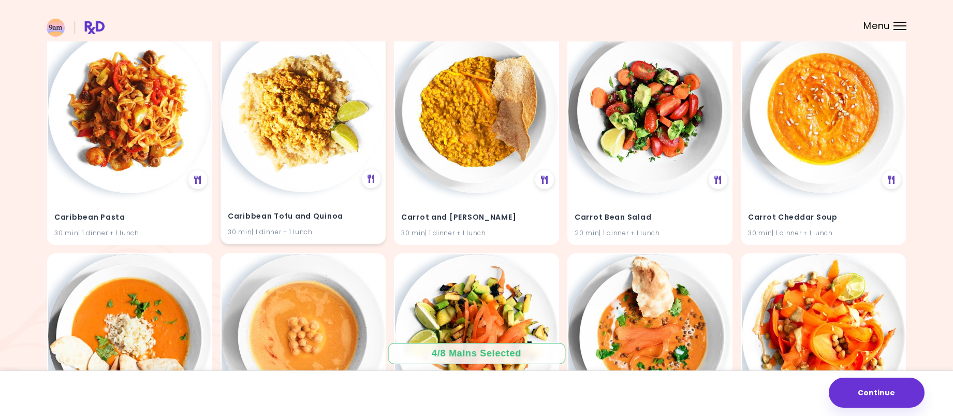
scroll to position [5800, 0]
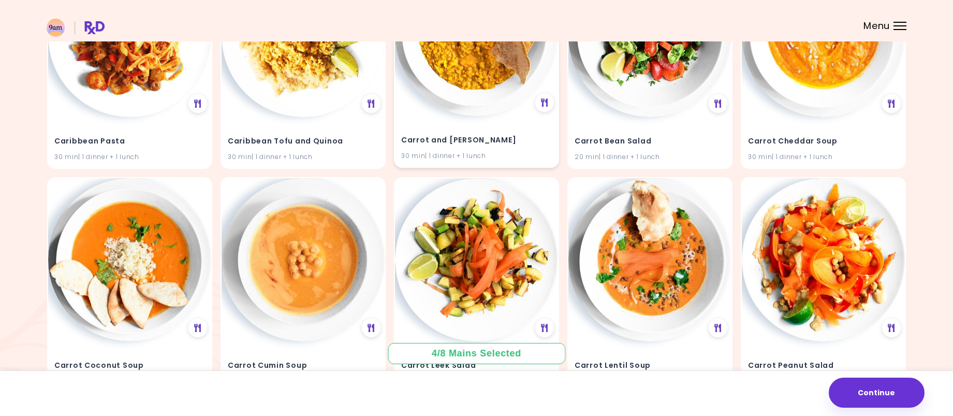
click at [426, 99] on div "Carrot and Lentil Curry 30 min | 1 dinner + 1 lunch" at bounding box center [476, 60] width 165 height 216
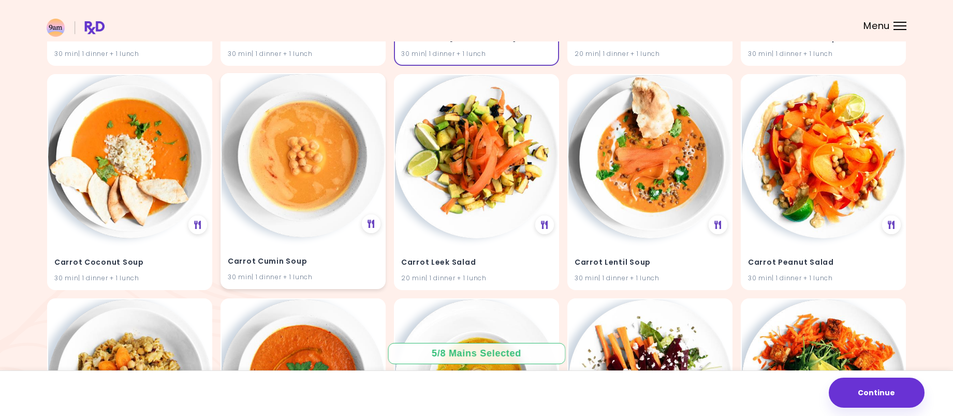
scroll to position [5903, 0]
click at [334, 144] on img at bounding box center [303, 155] width 163 height 163
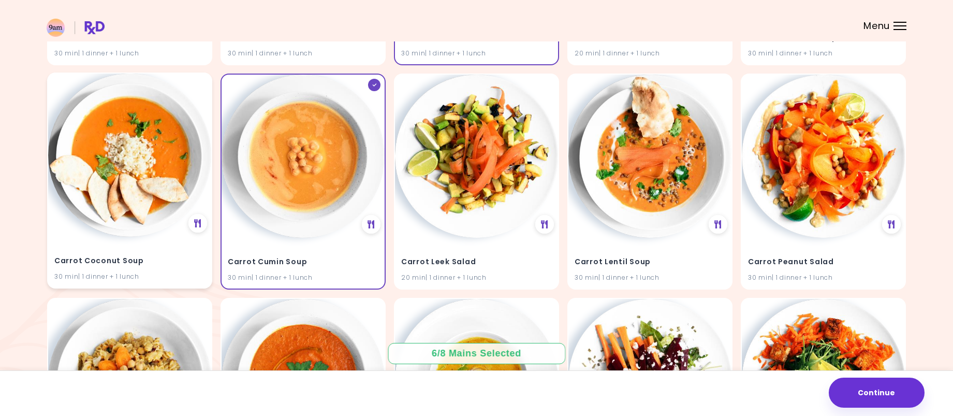
click at [132, 146] on img at bounding box center [129, 155] width 163 height 163
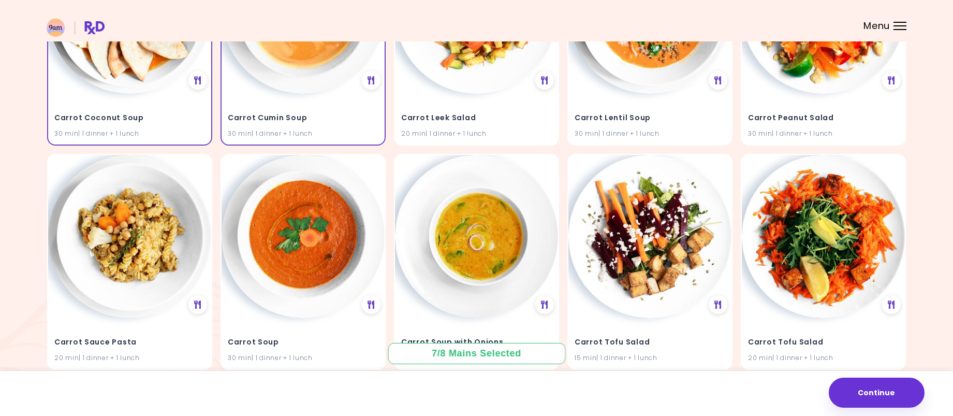
scroll to position [6110, 0]
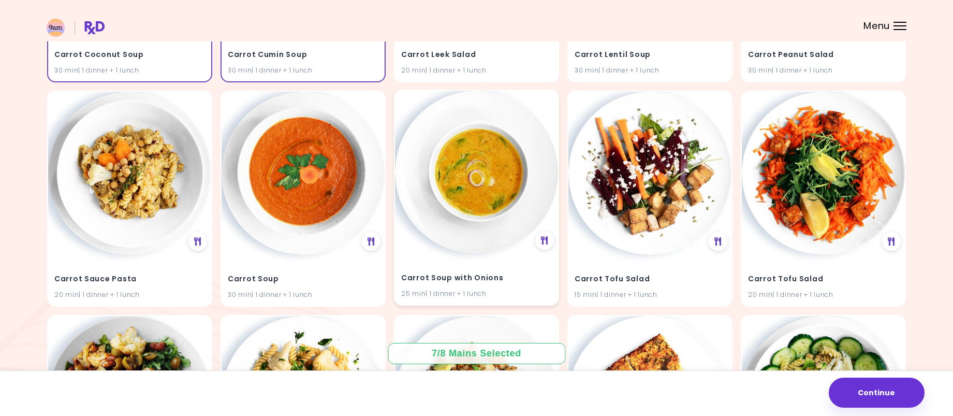
click at [497, 173] on img at bounding box center [476, 172] width 163 height 163
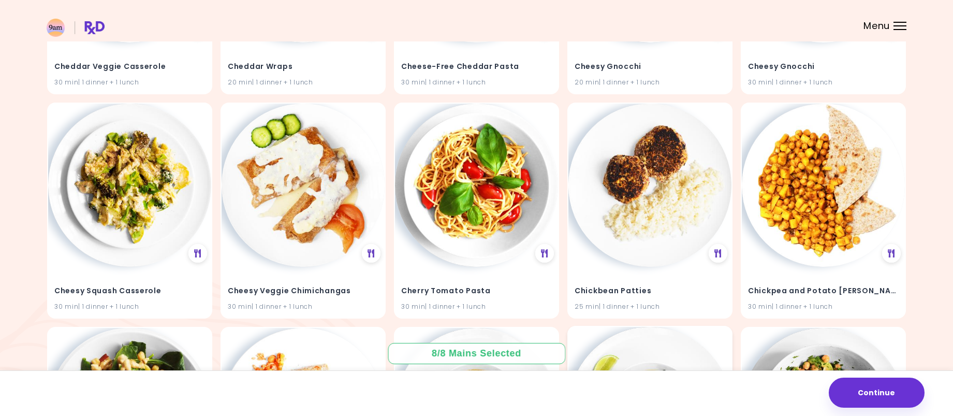
scroll to position [7321, 0]
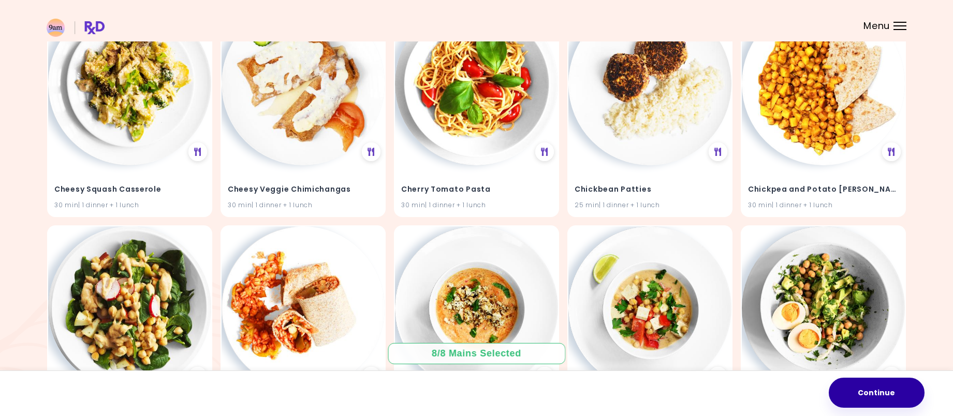
click at [867, 396] on button "Continue" at bounding box center [877, 392] width 96 height 30
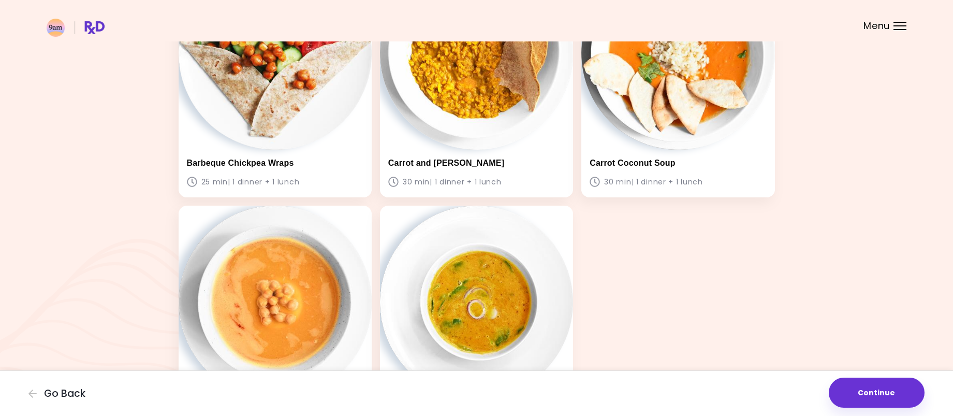
scroll to position [466, 0]
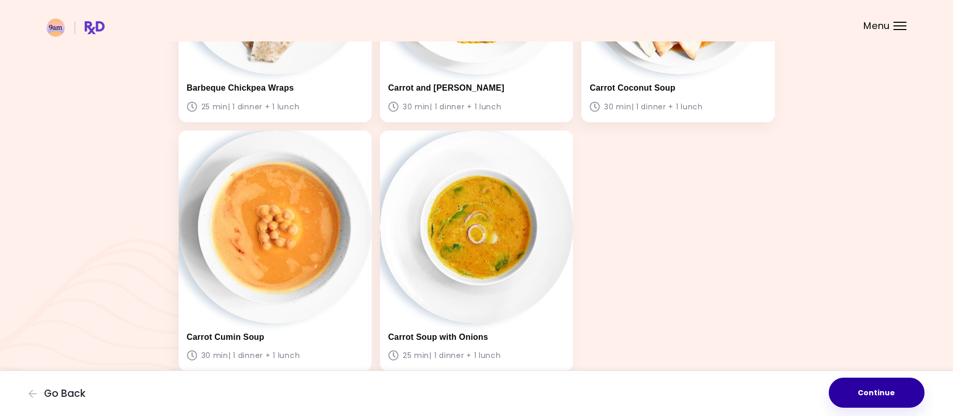
click at [866, 395] on button "Continue" at bounding box center [877, 392] width 96 height 30
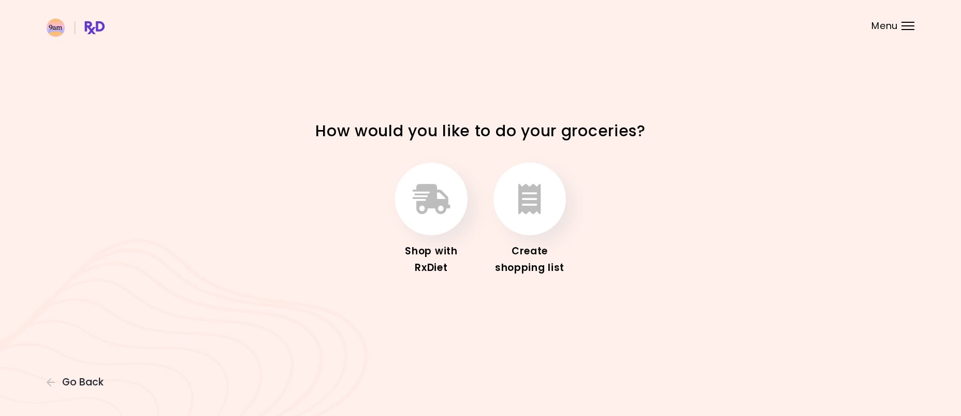
click at [411, 232] on div "Shop with RxDiet" at bounding box center [431, 219] width 83 height 113
click at [455, 198] on button "button" at bounding box center [431, 199] width 72 height 72
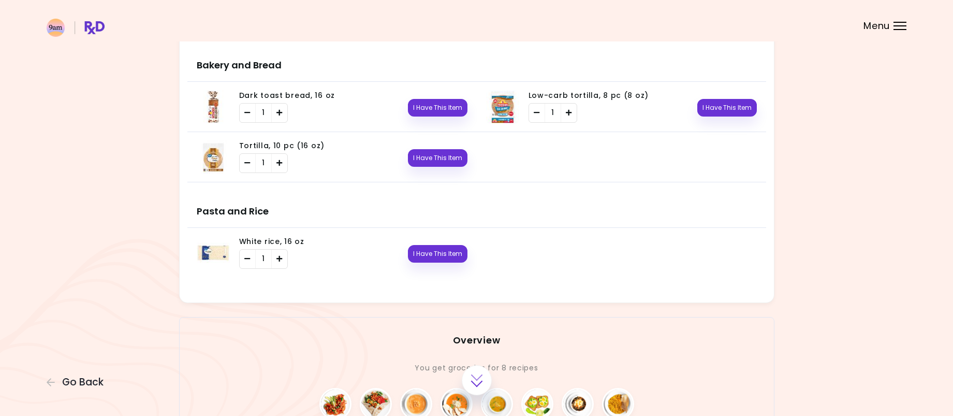
scroll to position [1295, 0]
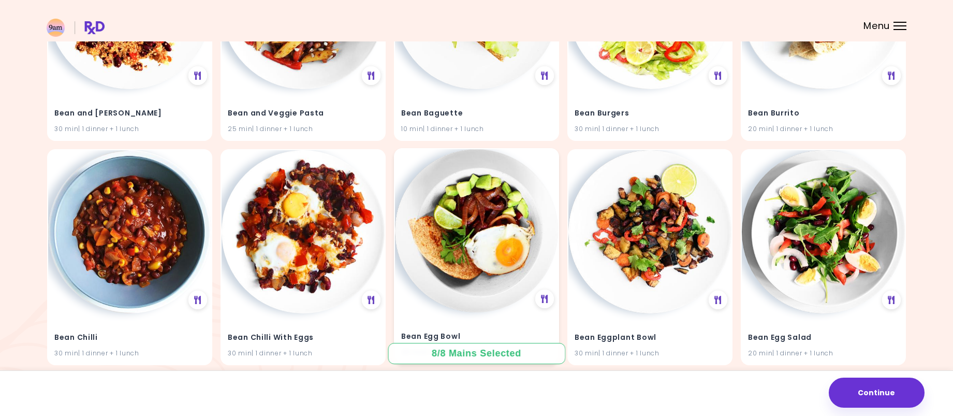
scroll to position [2527, 0]
